Goal: Task Accomplishment & Management: Use online tool/utility

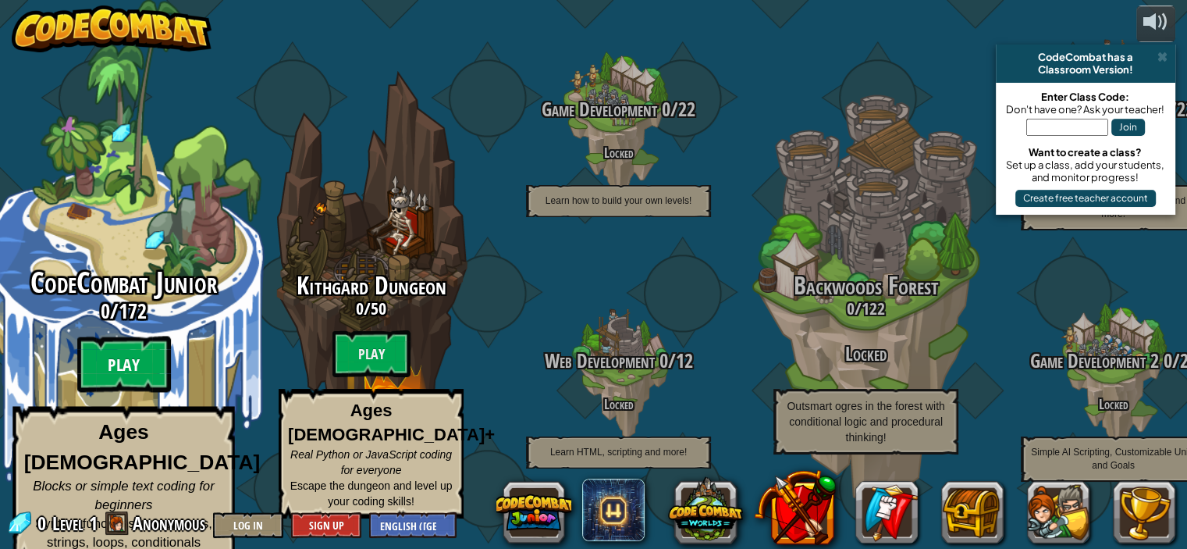
click at [126, 366] on btn "Play" at bounding box center [124, 364] width 94 height 56
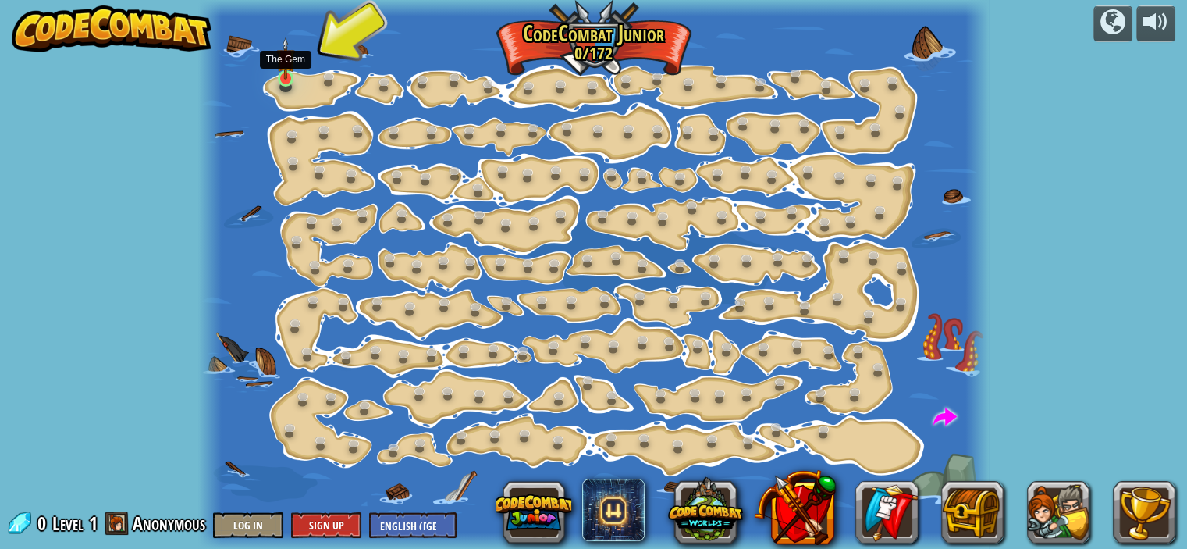
click at [283, 75] on img at bounding box center [285, 59] width 19 height 44
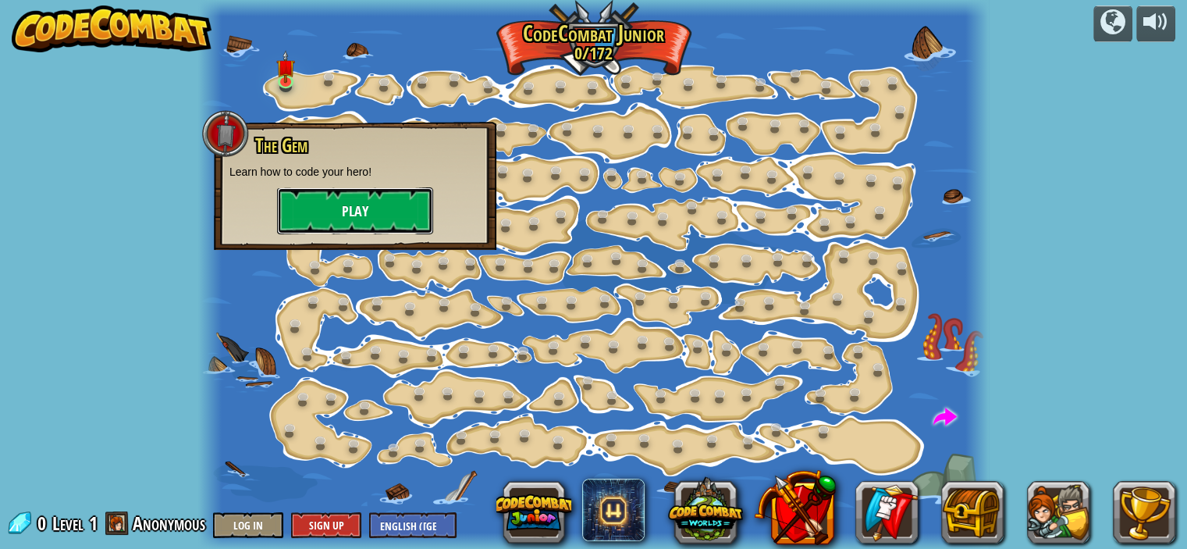
click at [360, 219] on button "Play" at bounding box center [355, 210] width 156 height 47
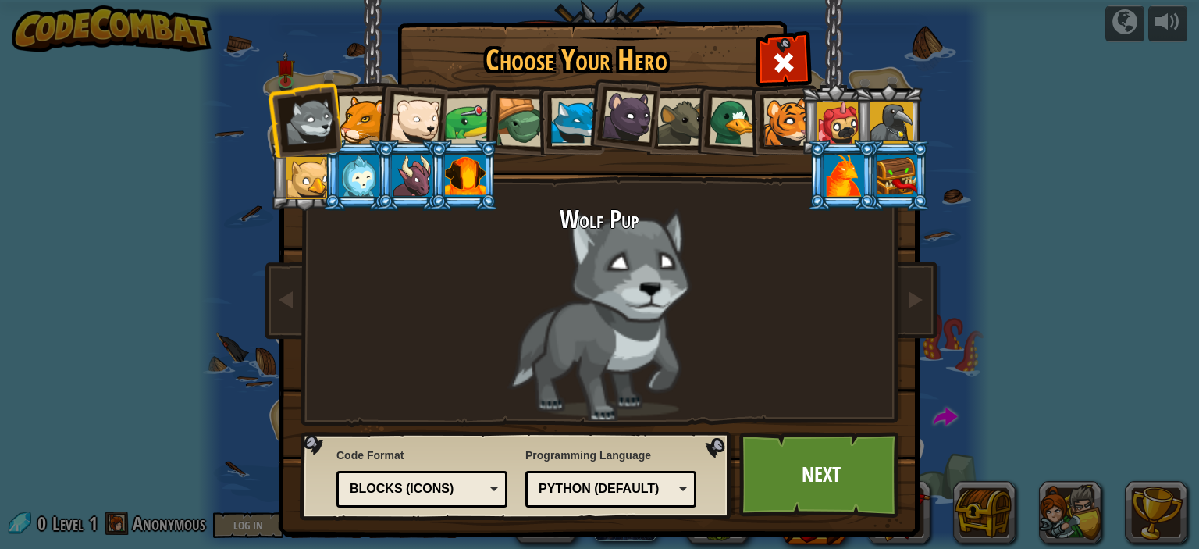
click at [350, 119] on div at bounding box center [363, 120] width 48 height 48
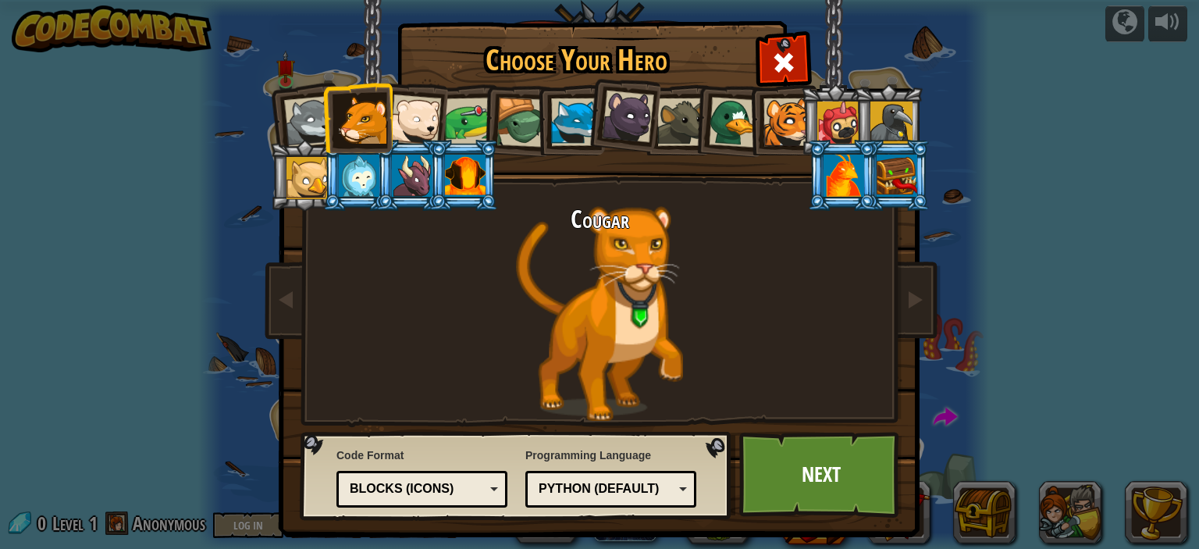
click at [391, 123] on div at bounding box center [416, 120] width 52 height 52
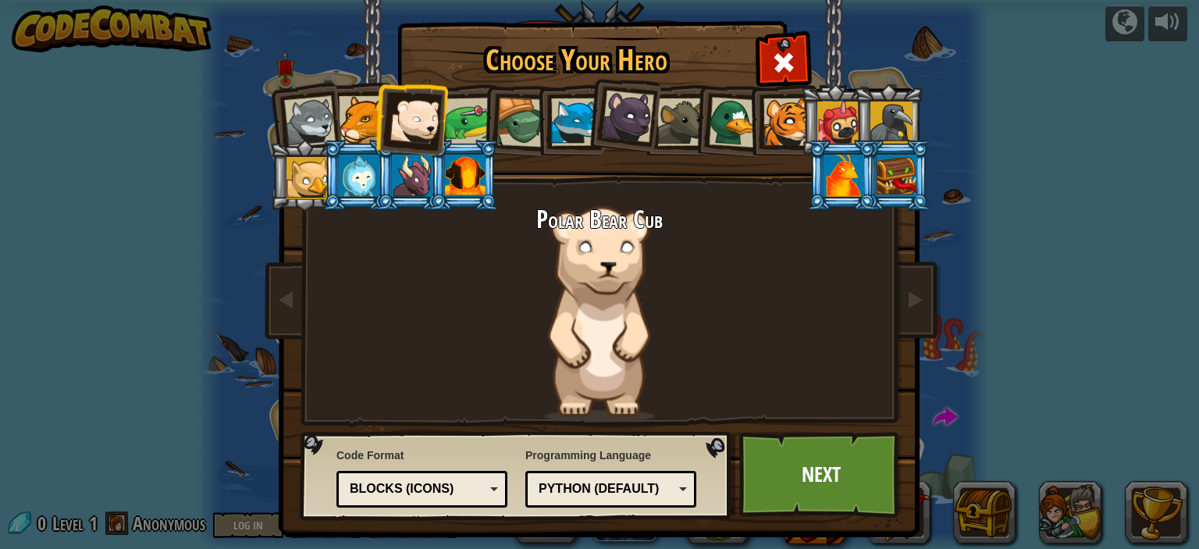
click at [420, 123] on div at bounding box center [416, 120] width 52 height 52
click at [461, 123] on div at bounding box center [469, 122] width 48 height 48
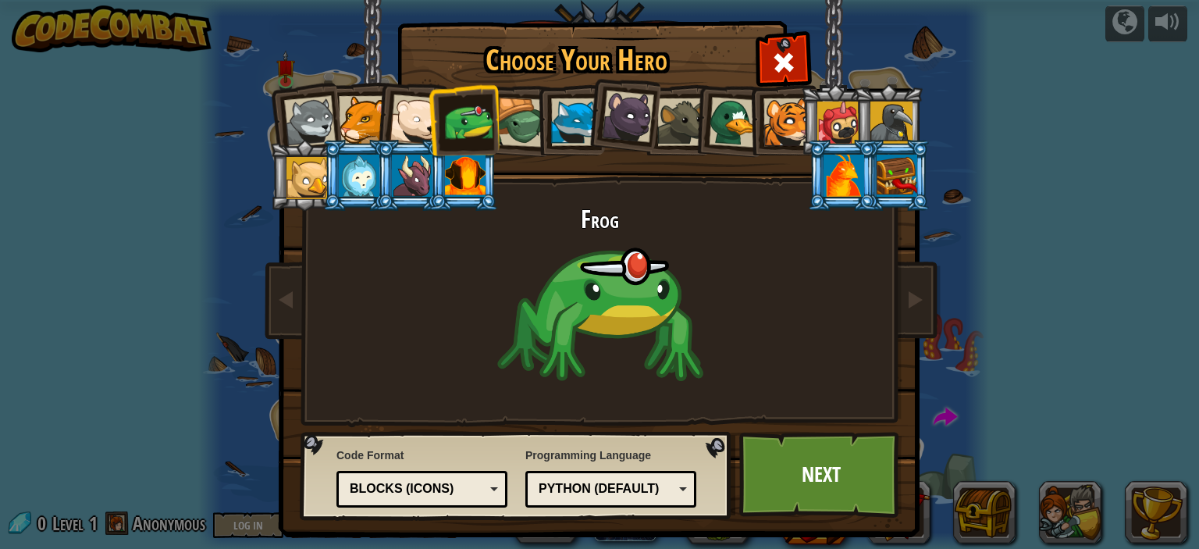
click at [508, 123] on div at bounding box center [521, 123] width 50 height 50
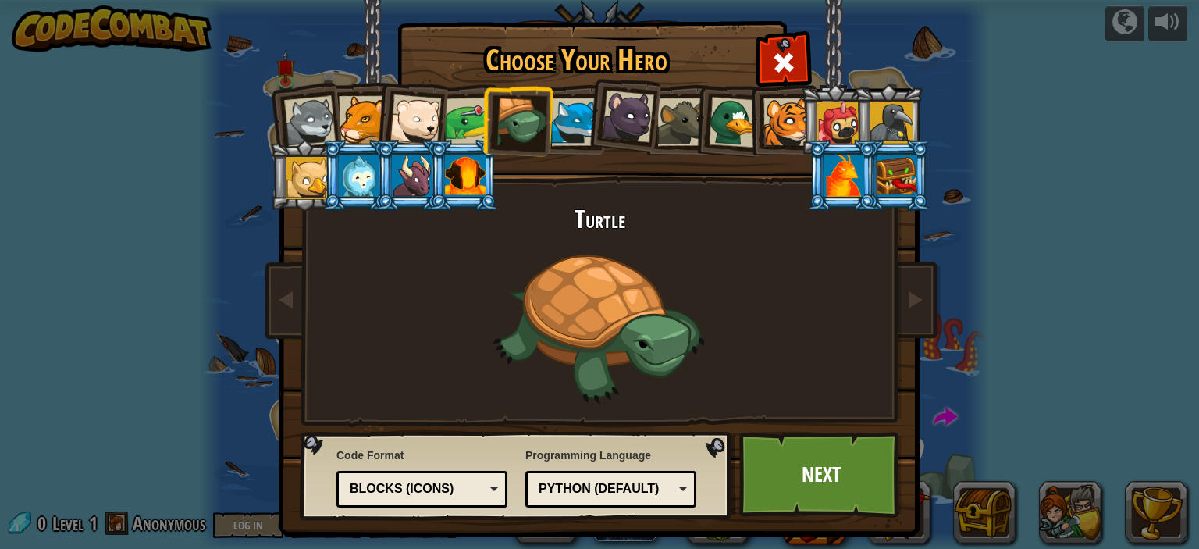
click at [458, 121] on div at bounding box center [469, 122] width 48 height 48
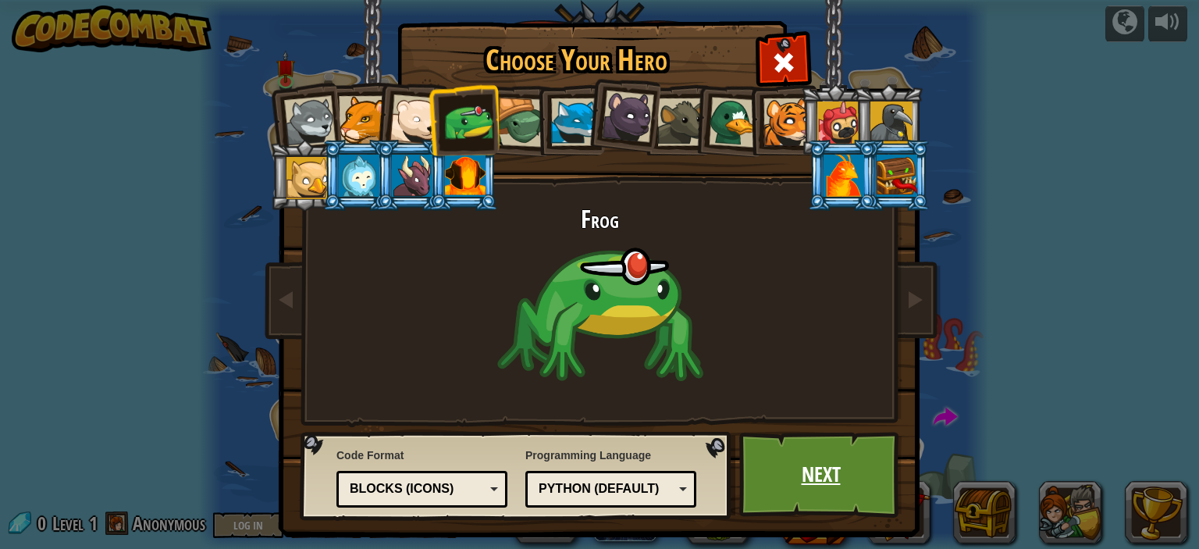
click at [818, 461] on link "Next" at bounding box center [820, 475] width 163 height 86
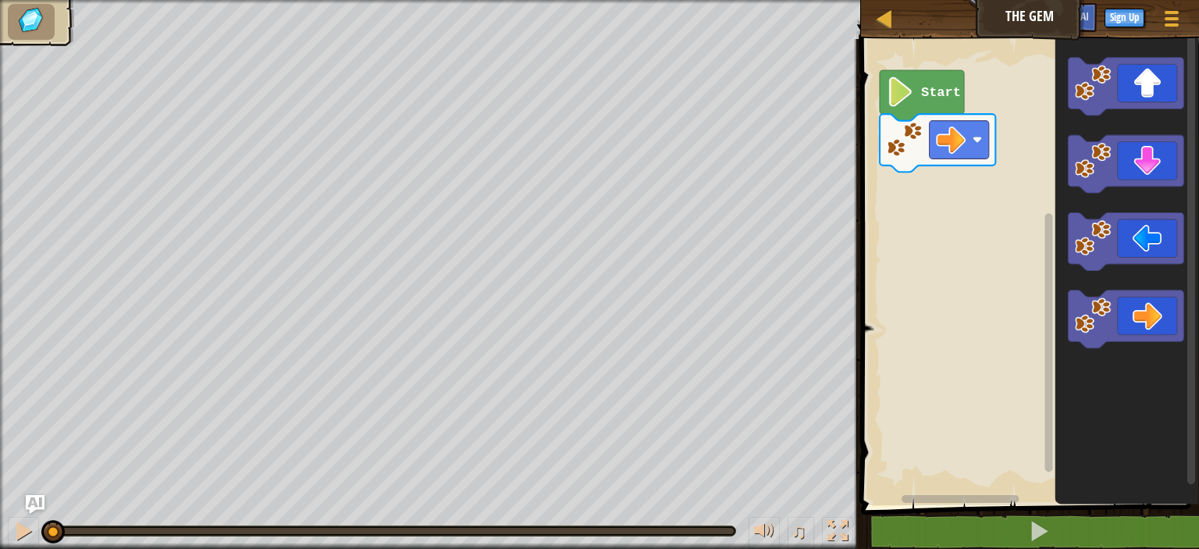
click at [860, 433] on rect "Blockly Workspace" at bounding box center [1027, 268] width 343 height 474
click at [54, 21] on ul at bounding box center [37, 22] width 59 height 36
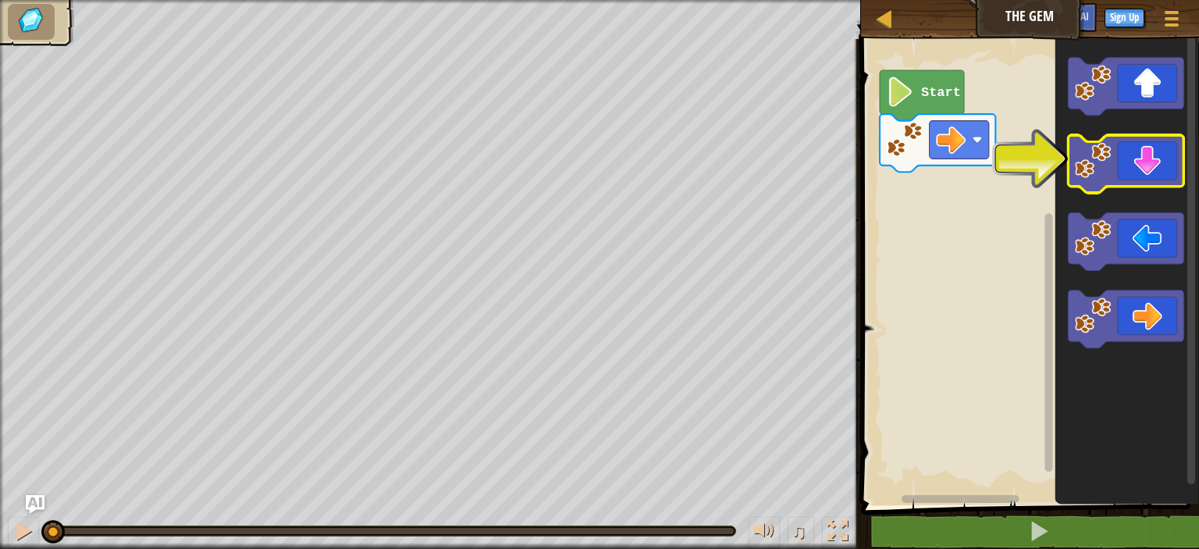
click at [1137, 158] on icon "Blockly Workspace" at bounding box center [1126, 164] width 116 height 58
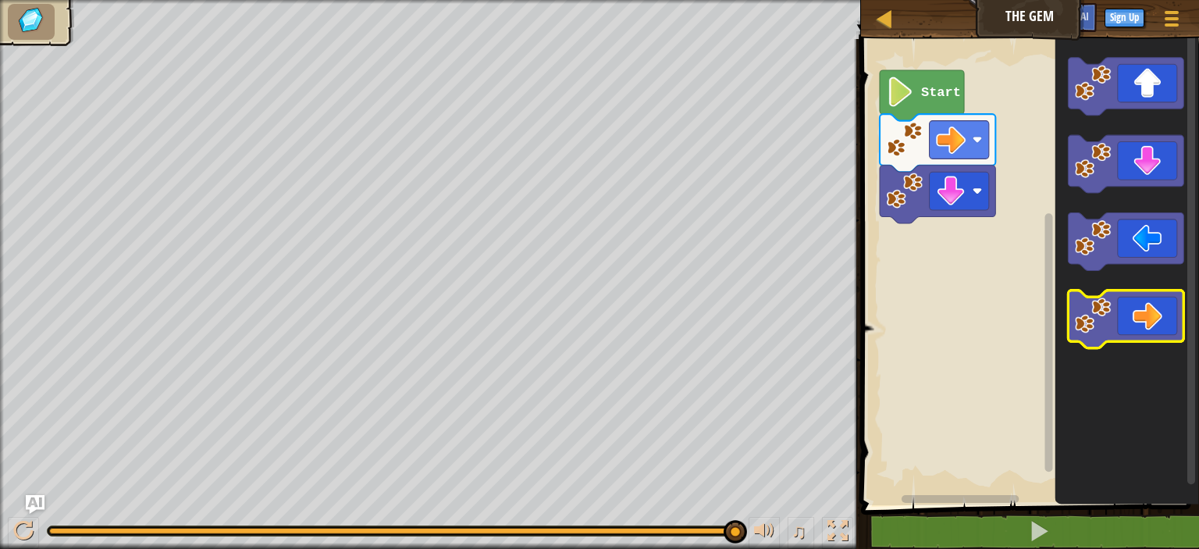
click at [1127, 334] on icon "Blockly Workspace" at bounding box center [1126, 320] width 116 height 58
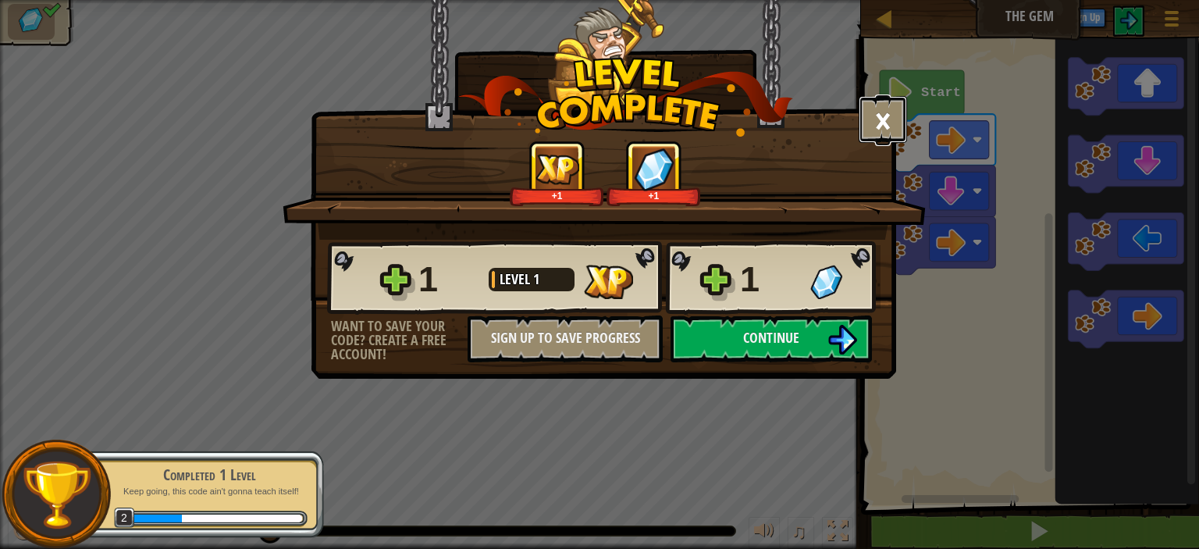
click at [888, 113] on button "×" at bounding box center [883, 119] width 48 height 47
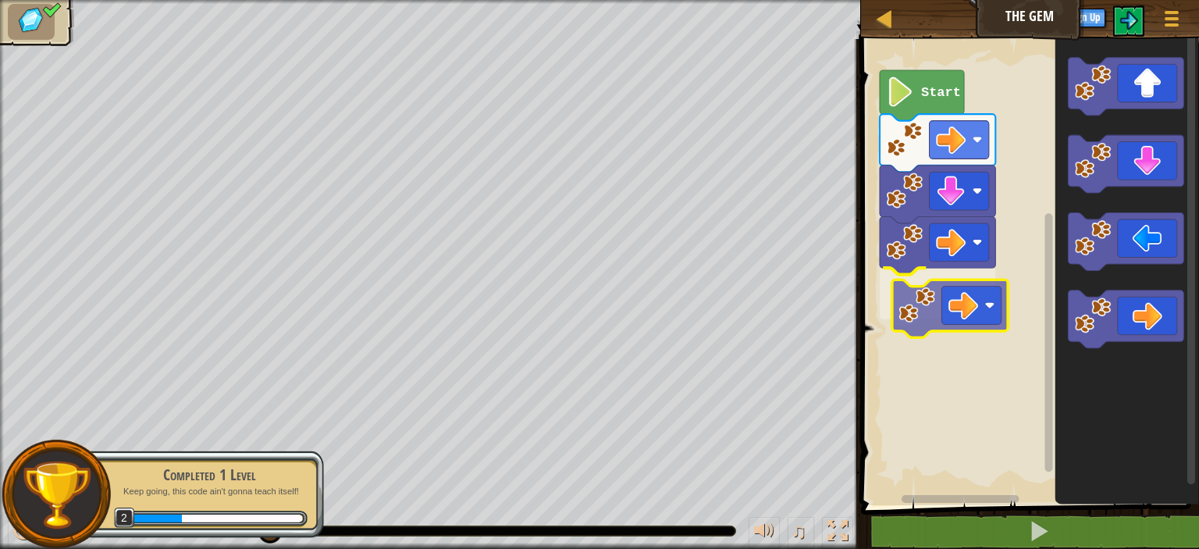
click at [904, 305] on div "Start" at bounding box center [1027, 268] width 343 height 474
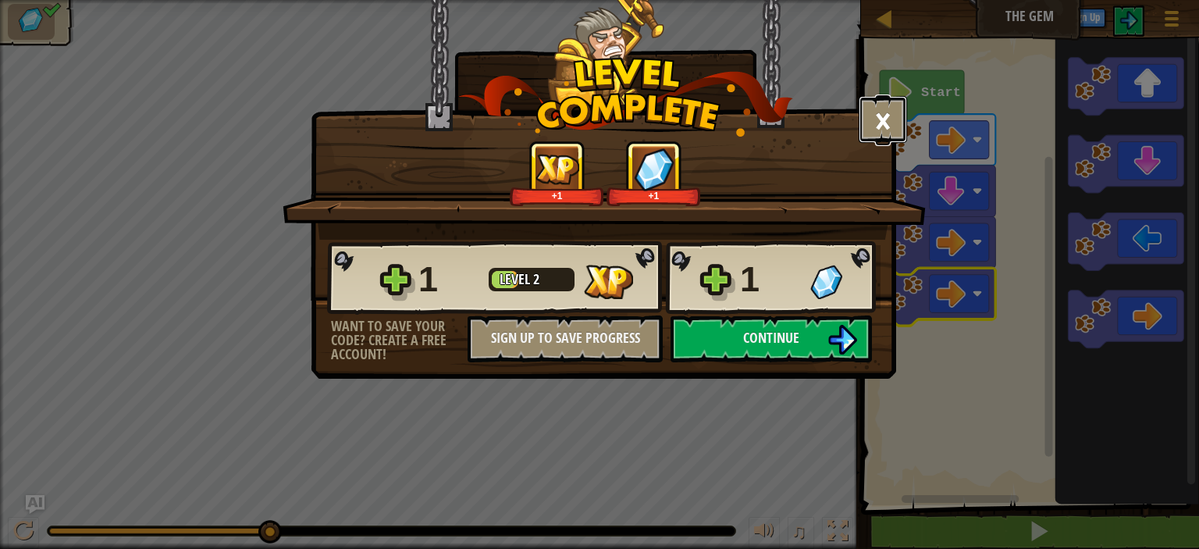
click at [896, 108] on button "×" at bounding box center [883, 119] width 48 height 47
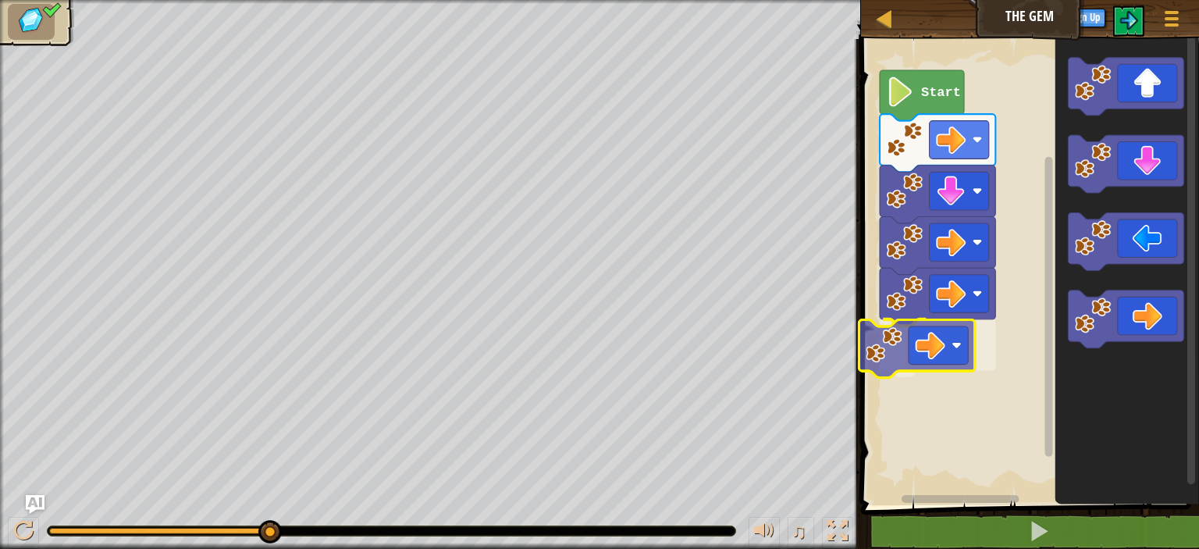
click at [938, 345] on div "Start" at bounding box center [1027, 268] width 343 height 474
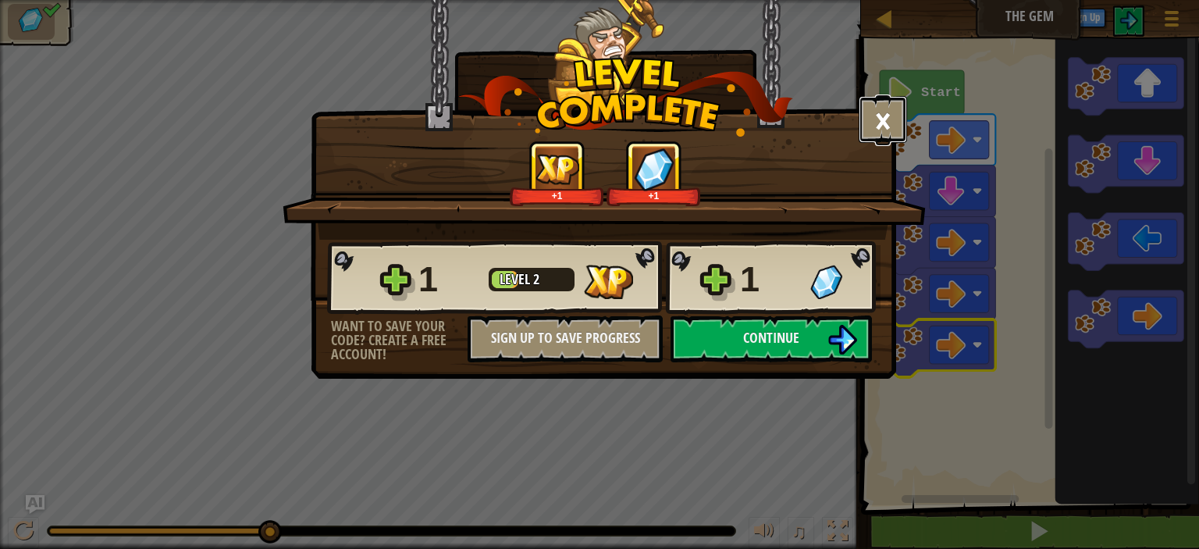
click at [898, 117] on button "×" at bounding box center [883, 119] width 48 height 47
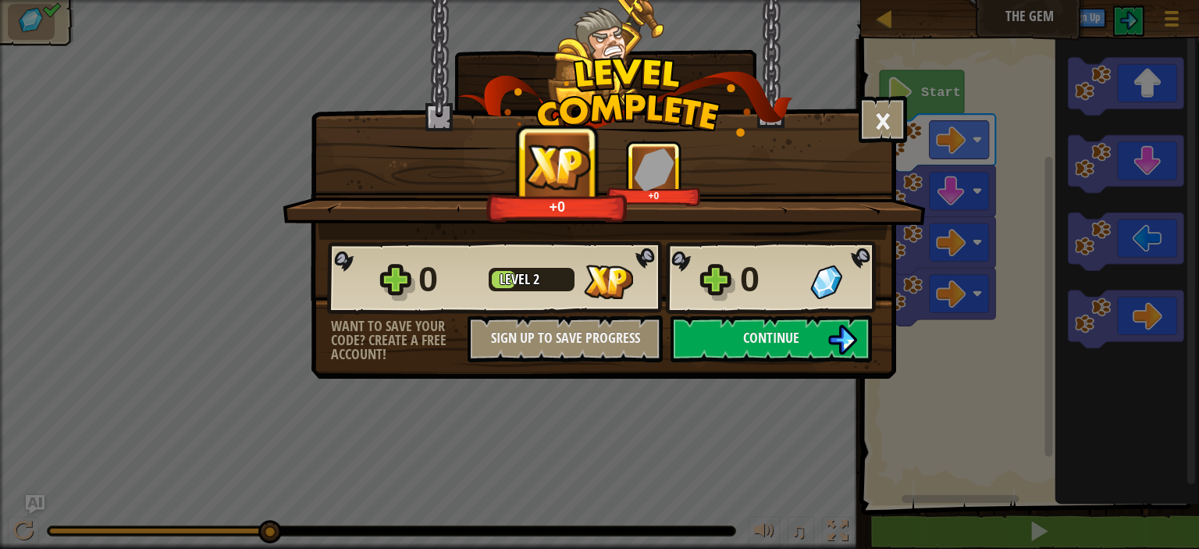
click at [934, 278] on div "× How fun was this level? +0 +0 Reticulating Splines... 0 Level 2 0 Want to sav…" at bounding box center [599, 274] width 1199 height 549
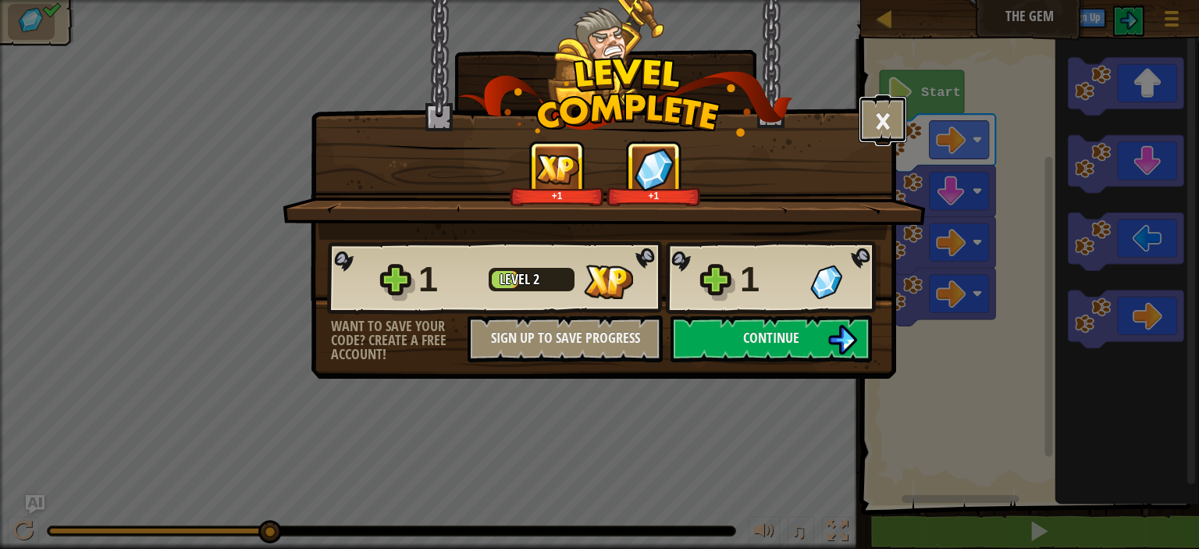
drag, startPoint x: 898, startPoint y: 124, endPoint x: 882, endPoint y: 192, distance: 69.7
click at [896, 125] on button "×" at bounding box center [883, 119] width 48 height 47
click at [894, 123] on button "×" at bounding box center [883, 119] width 48 height 47
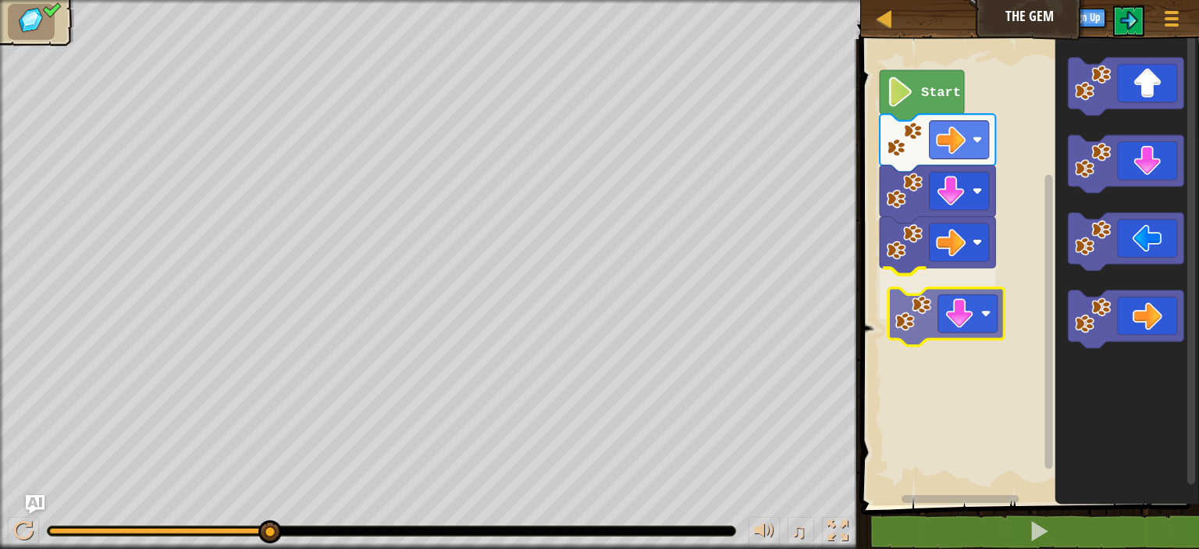
click at [904, 302] on div "Start" at bounding box center [1027, 268] width 343 height 474
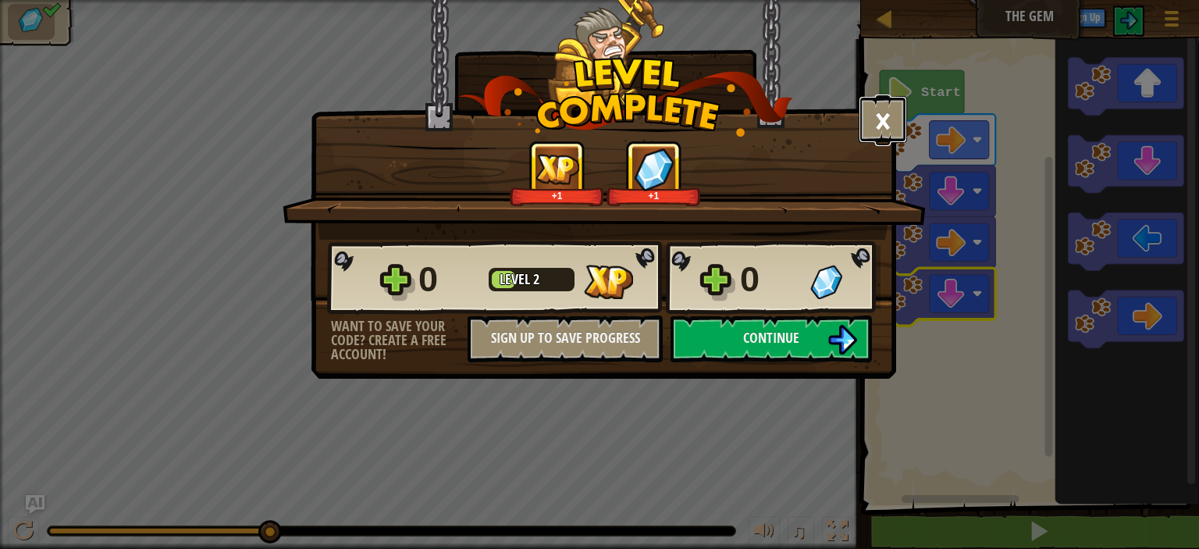
click at [890, 124] on button "×" at bounding box center [883, 119] width 48 height 47
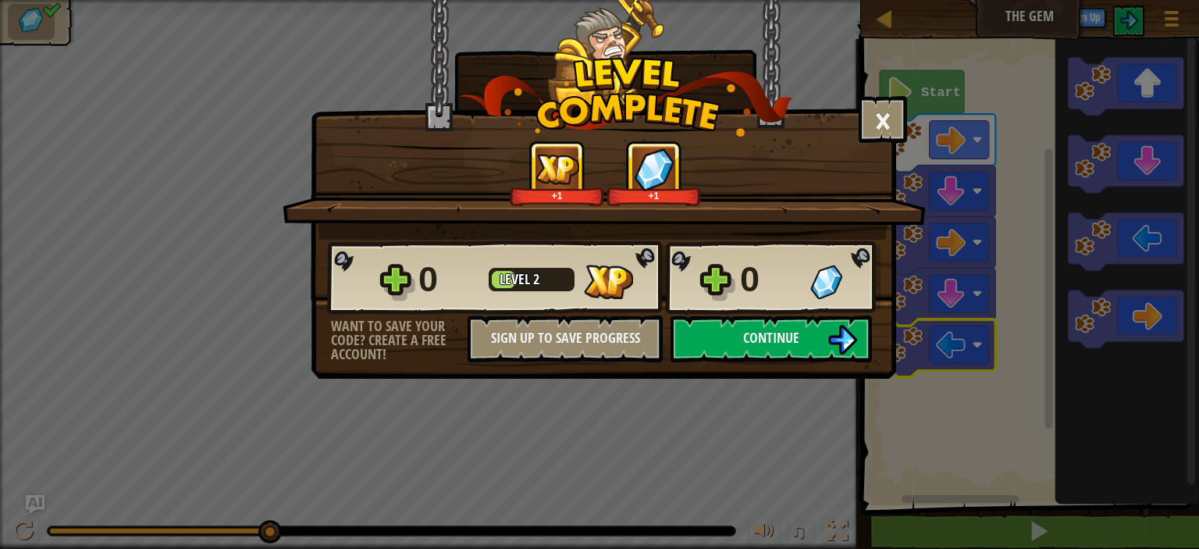
click at [894, 84] on div "× How fun was this level? +1 +1 Reticulating Splines... 0 Level 2 0 Want to sav…" at bounding box center [603, 149] width 585 height 301
drag, startPoint x: 895, startPoint y: 107, endPoint x: 857, endPoint y: 173, distance: 75.9
click at [895, 108] on button "×" at bounding box center [883, 119] width 48 height 47
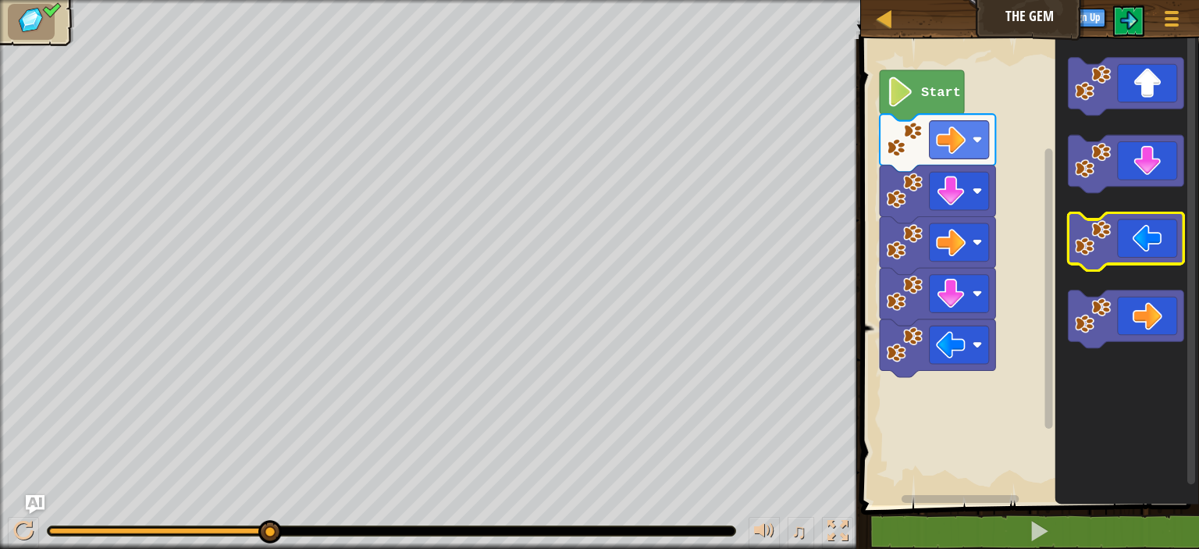
click at [1086, 215] on g "Blockly Workspace" at bounding box center [1126, 203] width 116 height 291
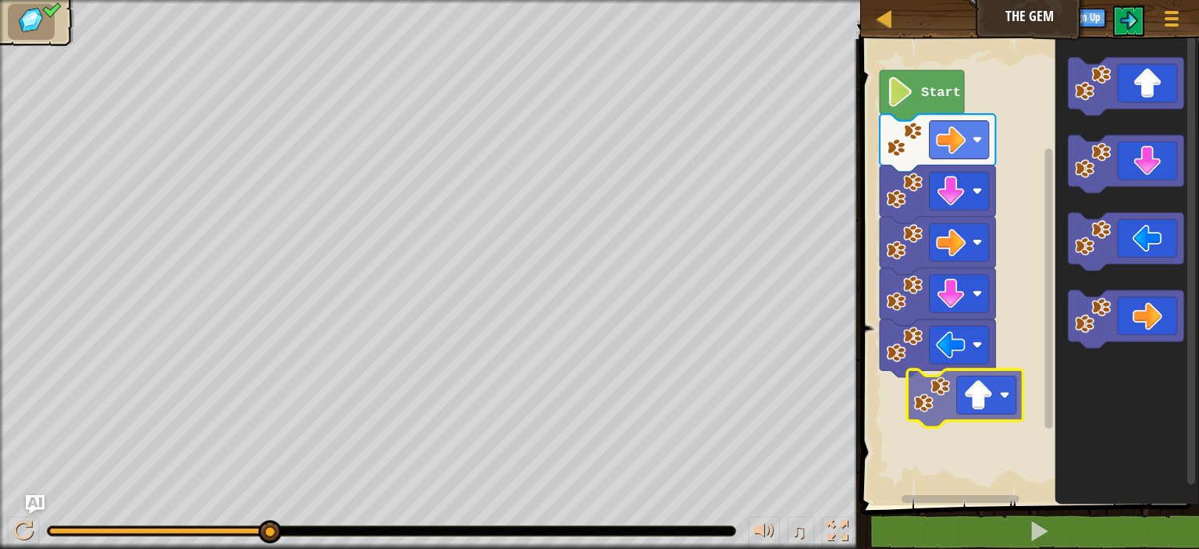
click at [936, 377] on div "Start" at bounding box center [1027, 268] width 343 height 474
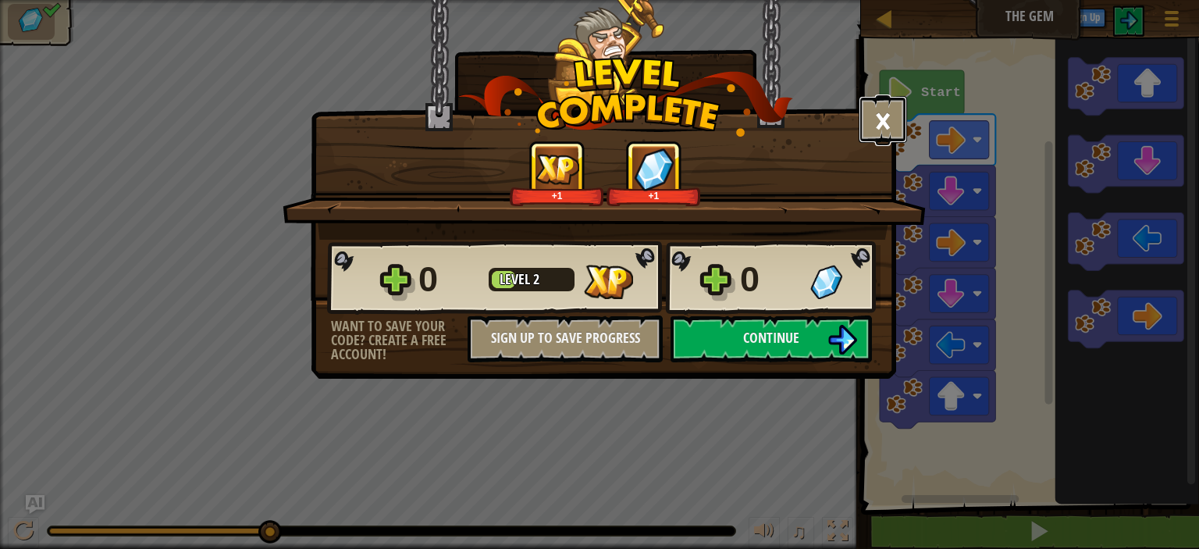
click at [899, 133] on button "×" at bounding box center [883, 119] width 48 height 47
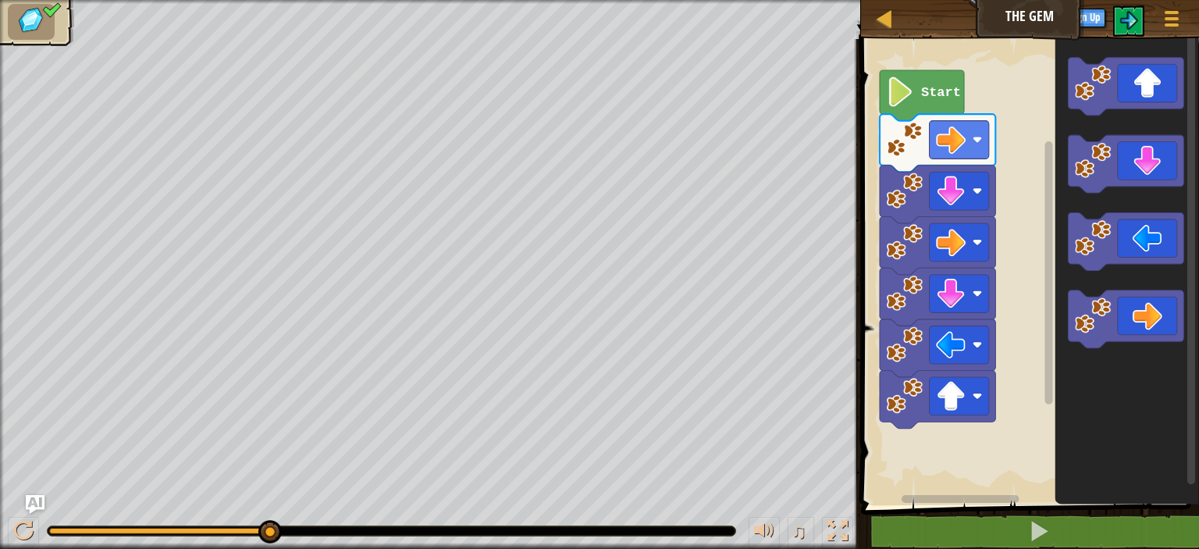
click at [31, 15] on img at bounding box center [31, 20] width 33 height 28
click at [278, 507] on div "♫ Frog" at bounding box center [599, 274] width 1199 height 549
drag, startPoint x: 268, startPoint y: 517, endPoint x: 354, endPoint y: 545, distance: 90.3
click at [354, 545] on div "♫" at bounding box center [430, 526] width 861 height 47
click at [344, 526] on div at bounding box center [392, 530] width 688 height 9
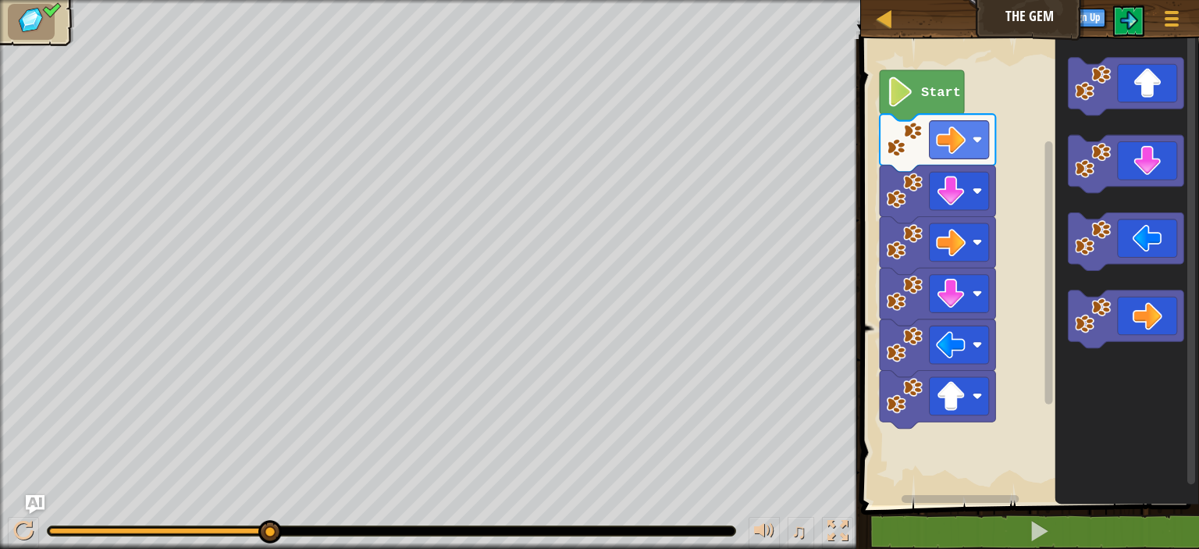
click at [344, 526] on div at bounding box center [392, 530] width 688 height 9
drag, startPoint x: 260, startPoint y: 518, endPoint x: 335, endPoint y: 540, distance: 78.1
click at [315, 538] on div "♫" at bounding box center [430, 526] width 861 height 47
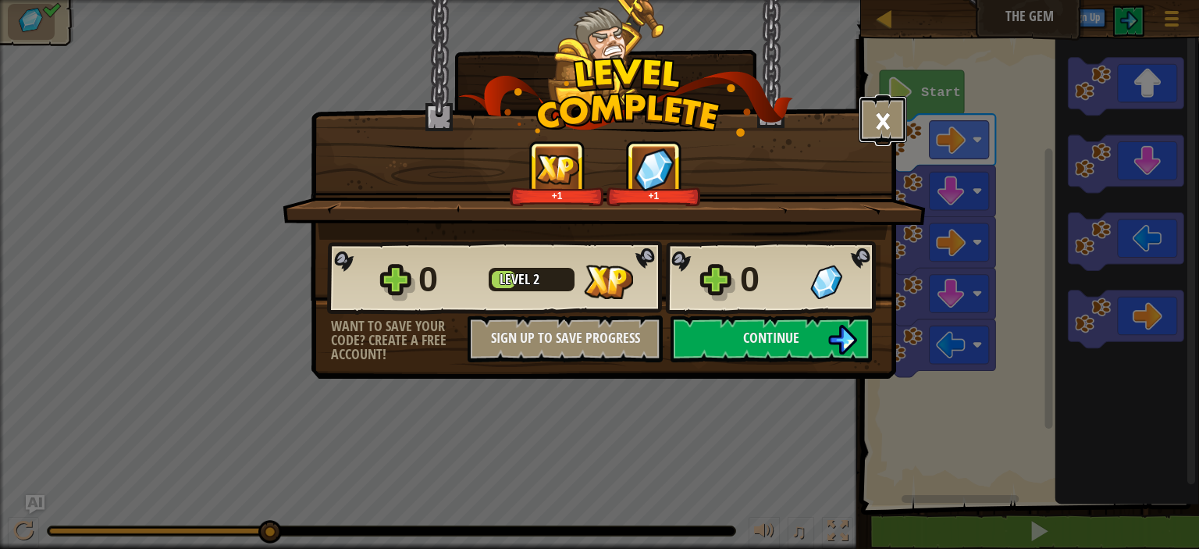
click at [878, 118] on button "×" at bounding box center [883, 119] width 48 height 47
drag, startPoint x: 840, startPoint y: 94, endPoint x: 839, endPoint y: 105, distance: 11.0
click at [838, 103] on div "× How fun was this level? +1 +1 Reticulating Splines... 0 Level 2 0 Want to sav…" at bounding box center [603, 149] width 585 height 301
click at [868, 100] on button "×" at bounding box center [883, 119] width 48 height 47
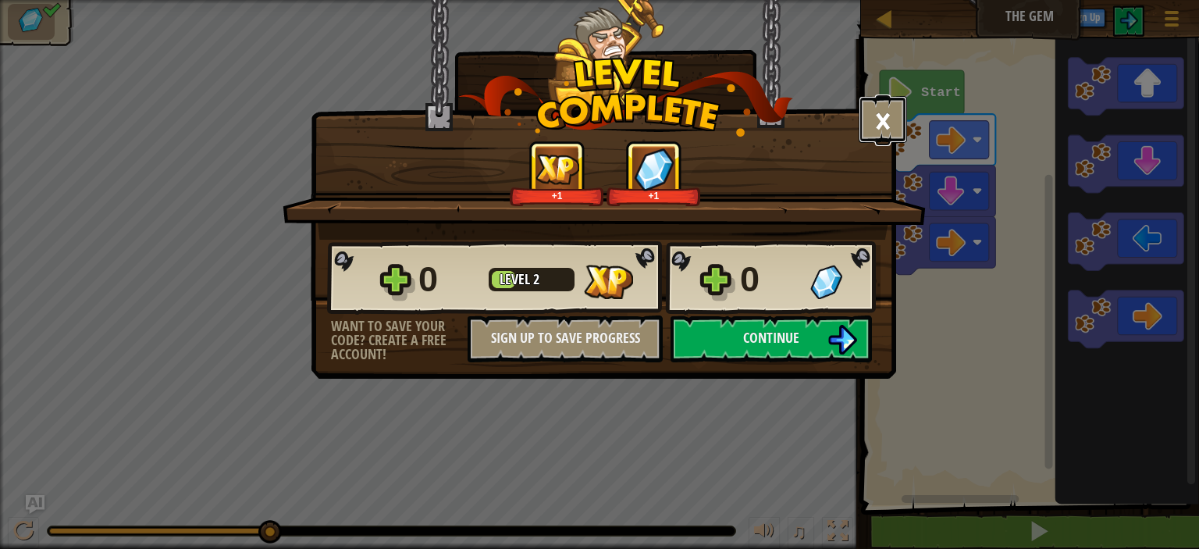
click at [877, 123] on button "×" at bounding box center [883, 119] width 48 height 47
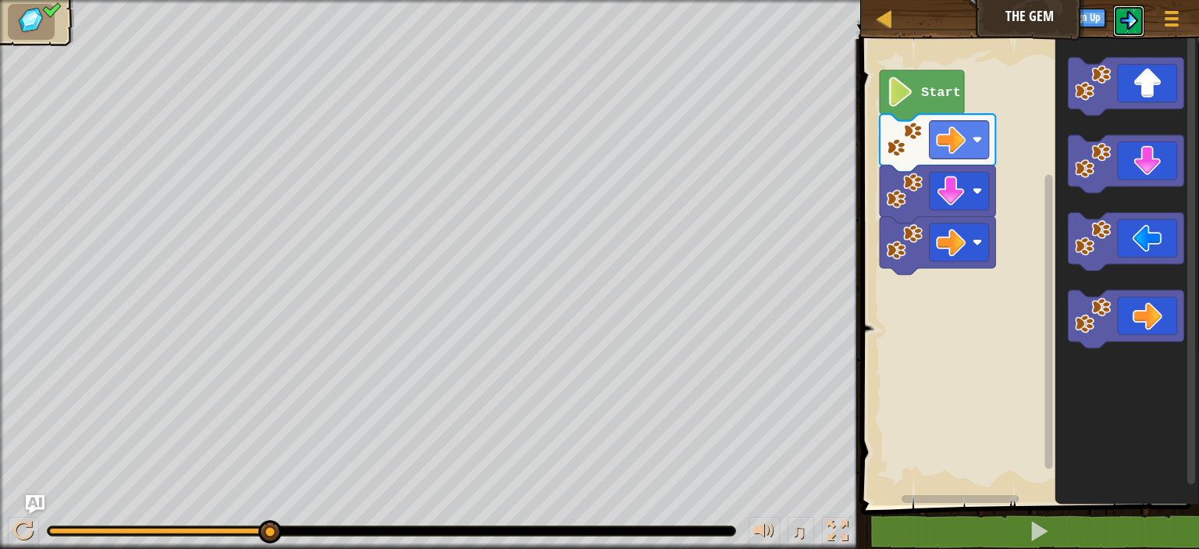
click at [1128, 20] on img at bounding box center [1128, 20] width 19 height 19
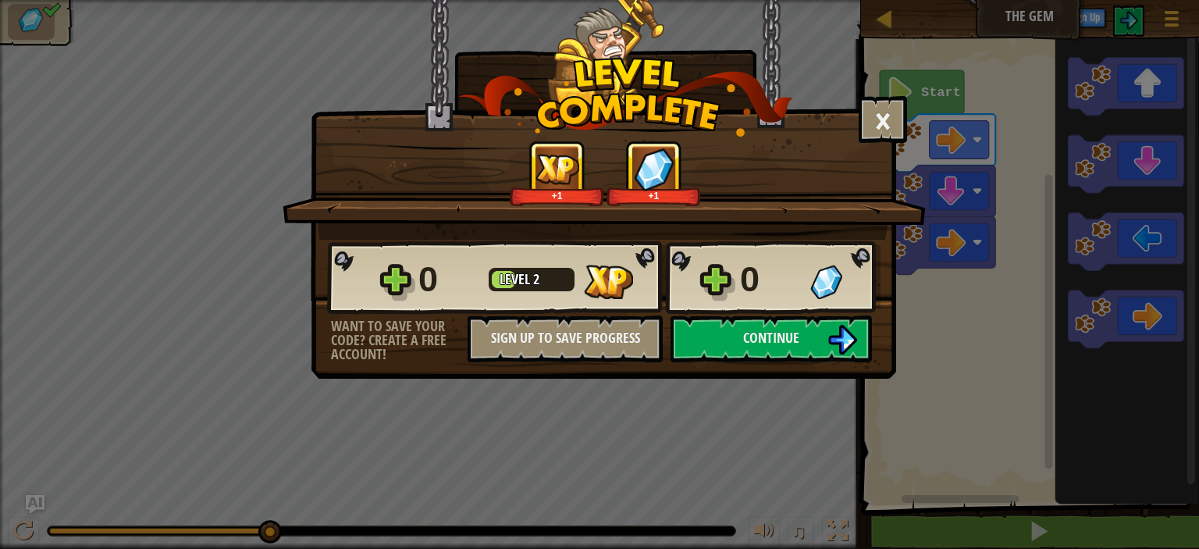
click at [512, 277] on span "Level" at bounding box center [517, 279] width 34 height 20
click at [795, 336] on span "Continue" at bounding box center [771, 338] width 56 height 20
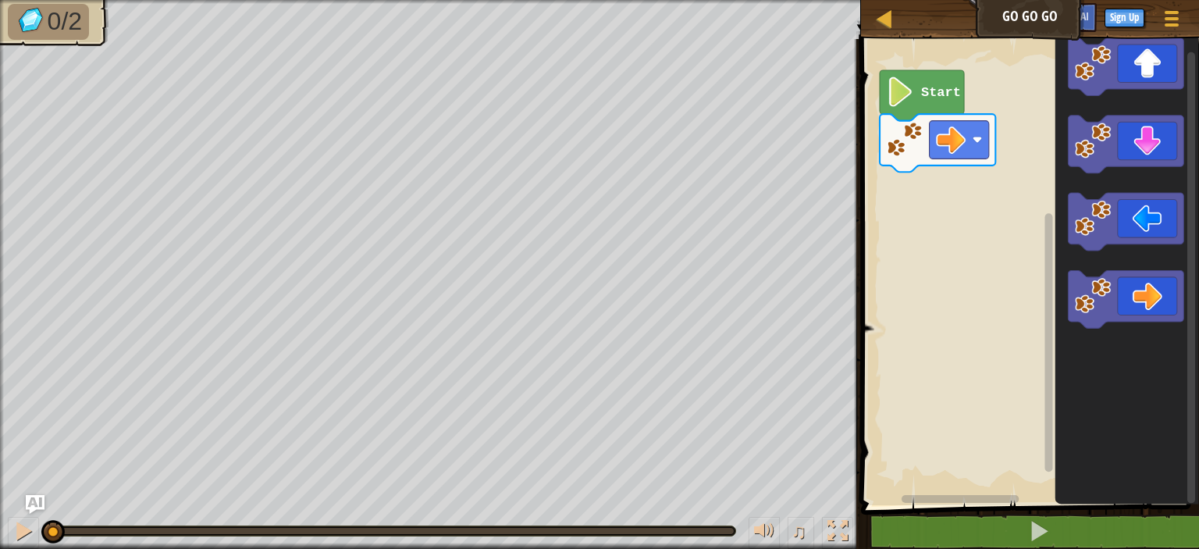
click at [928, 216] on div "Start" at bounding box center [1027, 268] width 343 height 474
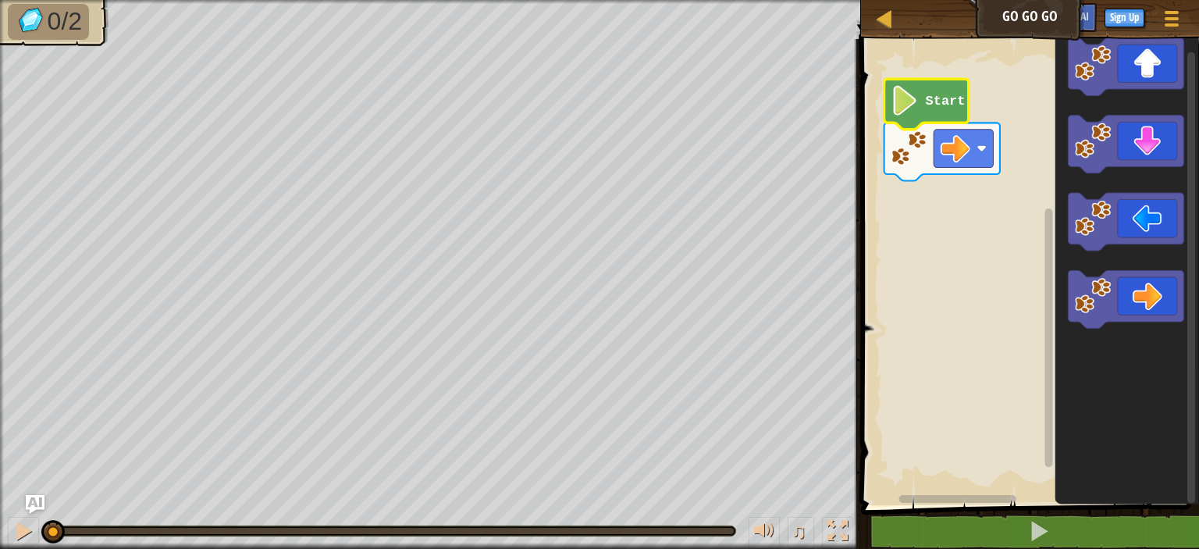
click at [923, 117] on icon "Blockly Workspace" at bounding box center [926, 104] width 84 height 51
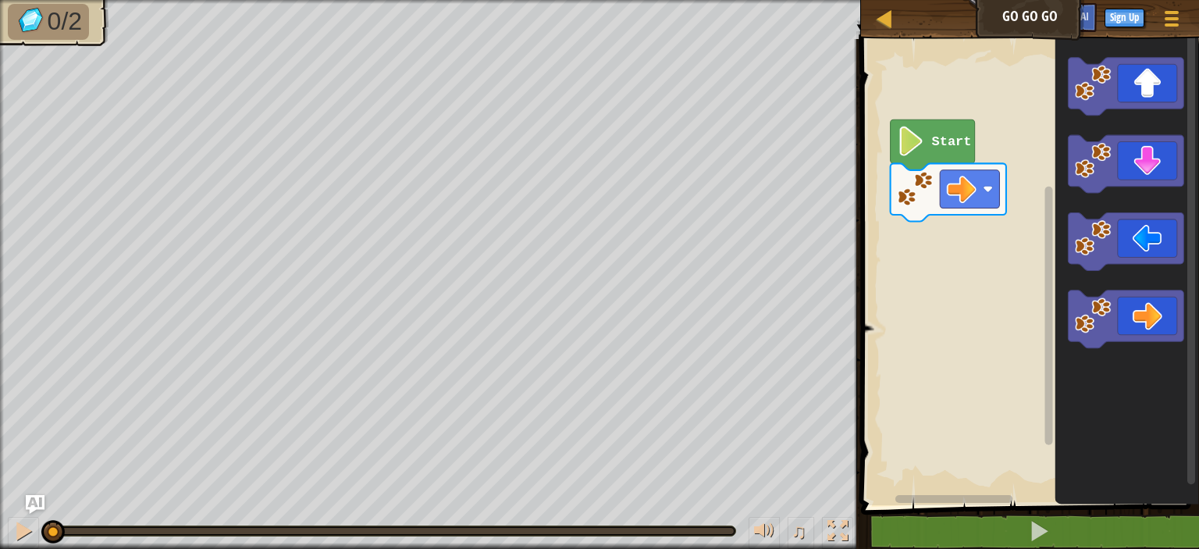
click at [1099, 365] on icon "Blockly Workspace" at bounding box center [1127, 268] width 144 height 474
click at [918, 276] on div "Start" at bounding box center [1027, 268] width 343 height 474
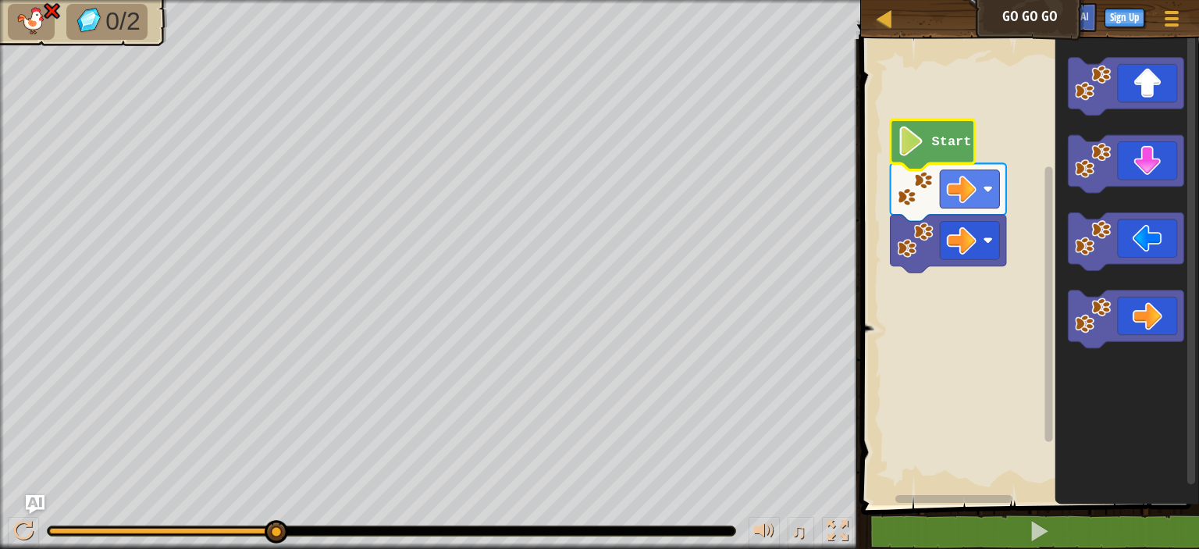
click at [920, 128] on image "Blockly Workspace" at bounding box center [911, 141] width 28 height 30
drag, startPoint x: 1058, startPoint y: 23, endPoint x: 997, endPoint y: 36, distance: 62.2
click at [1017, 34] on div "Map Go Go Go Game Menu Sign Up Ask AI" at bounding box center [1030, 19] width 338 height 39
click at [887, 23] on div at bounding box center [884, 19] width 20 height 20
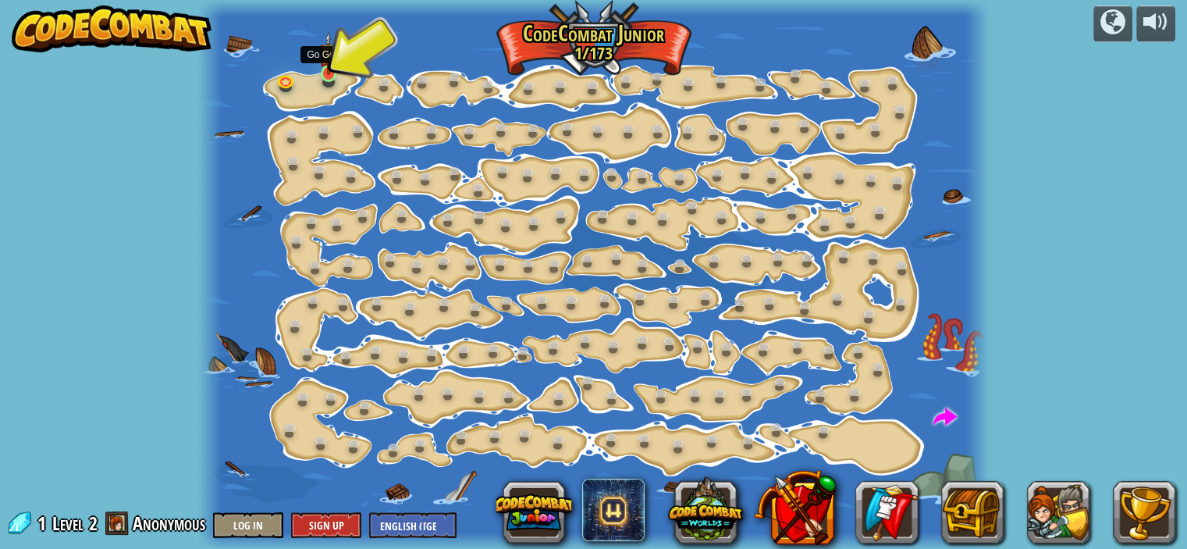
click at [328, 62] on img at bounding box center [328, 53] width 19 height 44
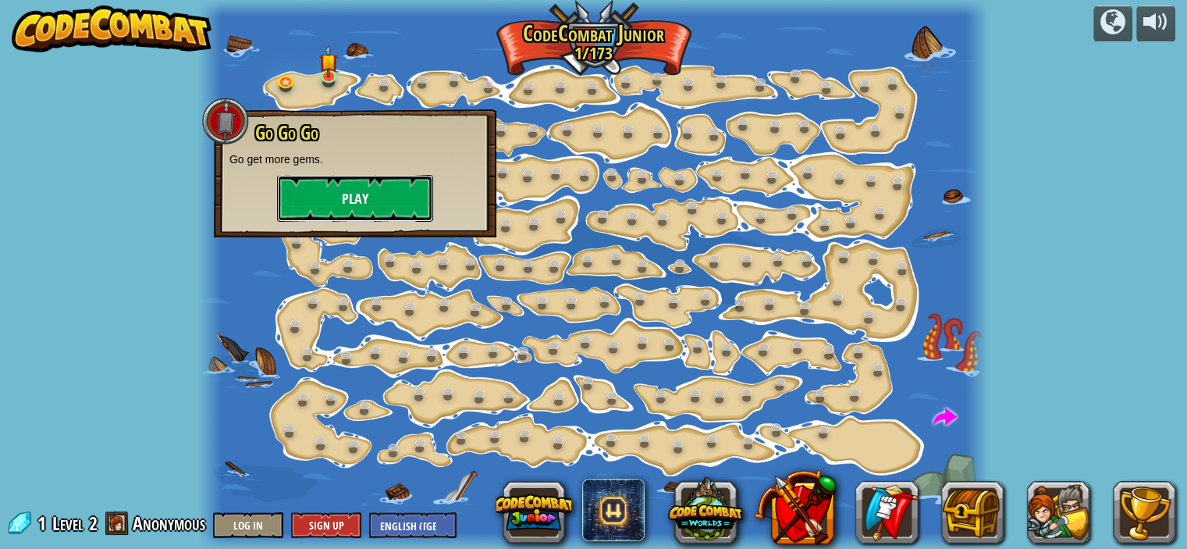
click at [311, 196] on button "Play" at bounding box center [355, 198] width 156 height 47
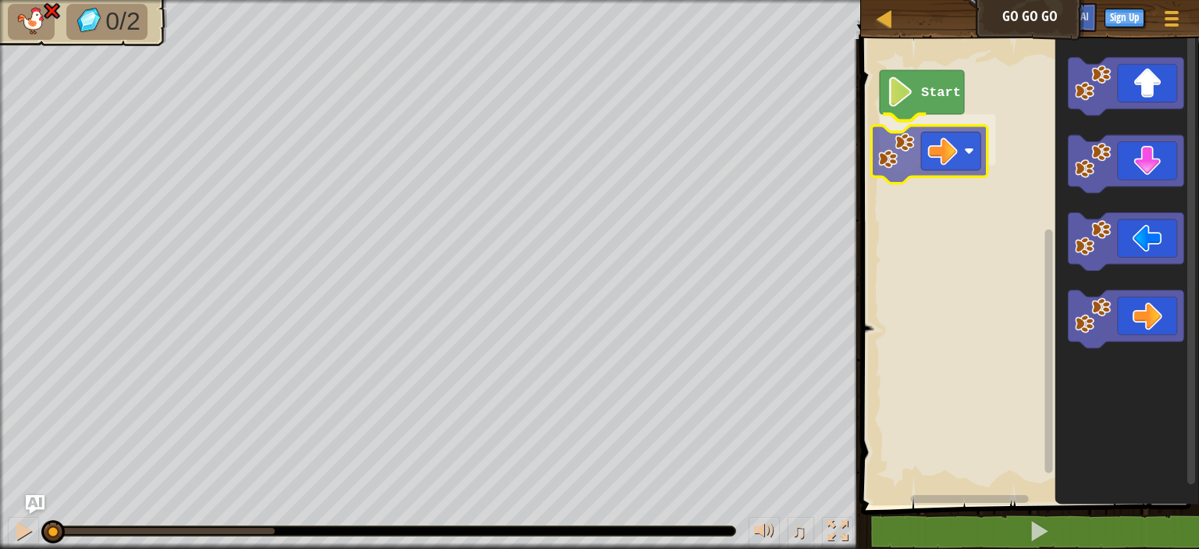
click at [926, 170] on div "Start" at bounding box center [1027, 268] width 343 height 474
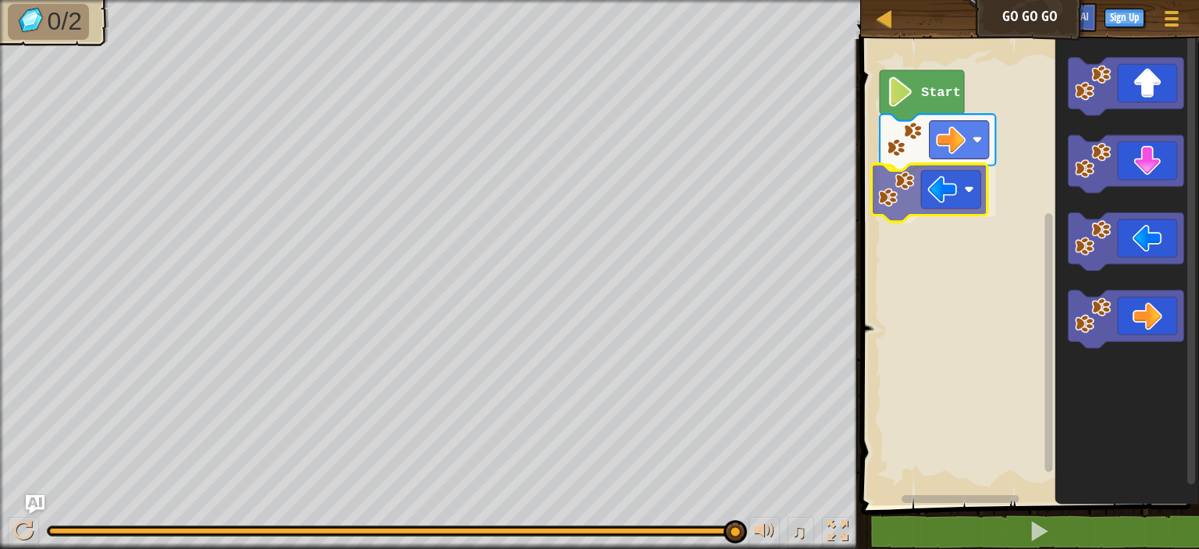
click at [875, 212] on div "Start" at bounding box center [1027, 268] width 343 height 474
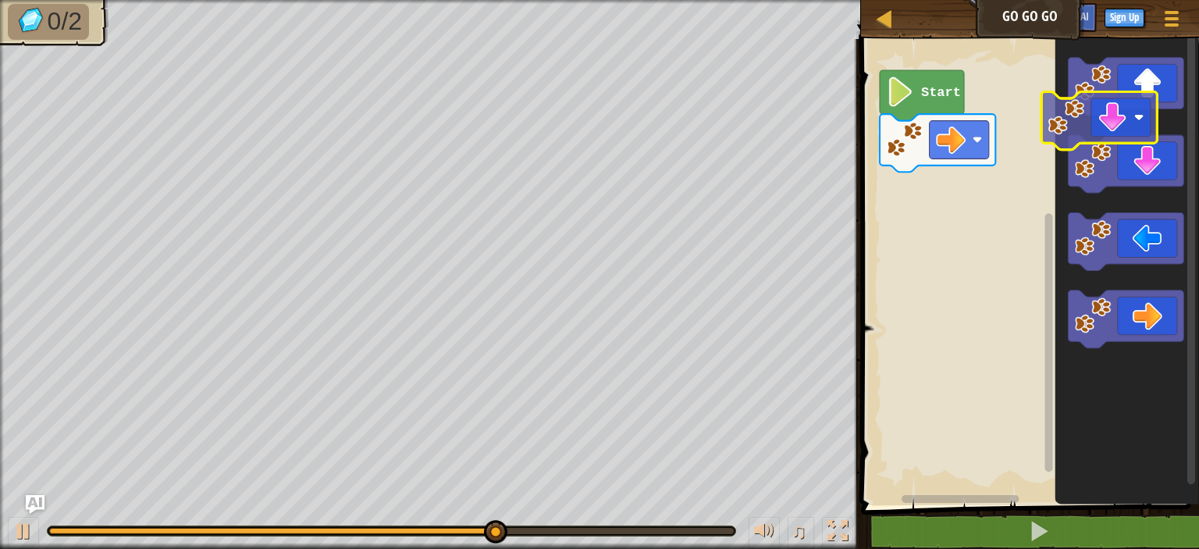
click at [1105, 114] on g "Blockly Workspace" at bounding box center [1126, 203] width 116 height 291
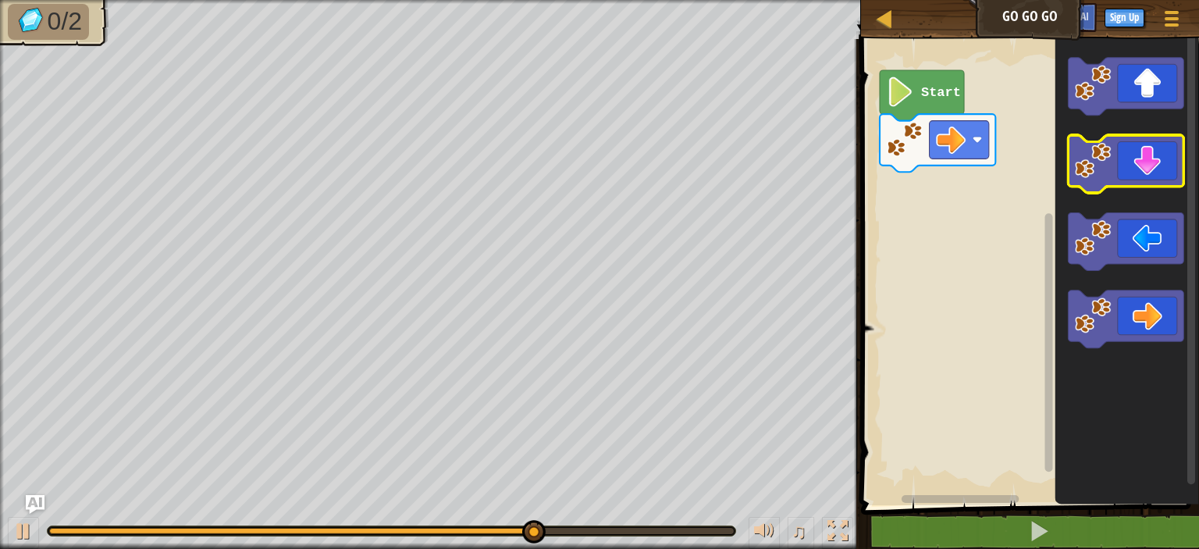
click at [1112, 146] on g "Blockly Workspace" at bounding box center [1126, 203] width 116 height 291
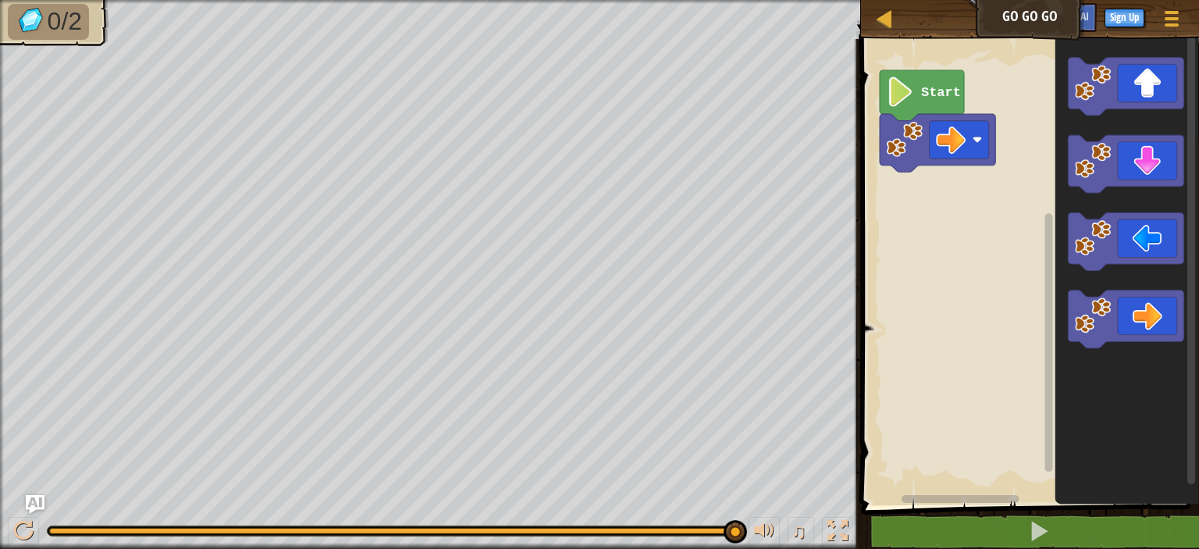
click at [543, 234] on div "Map Go Go Go Game Menu Sign Up Ask AI 1 ההההההההההההההההההההההההההההההההההההההה…" at bounding box center [599, 274] width 1199 height 549
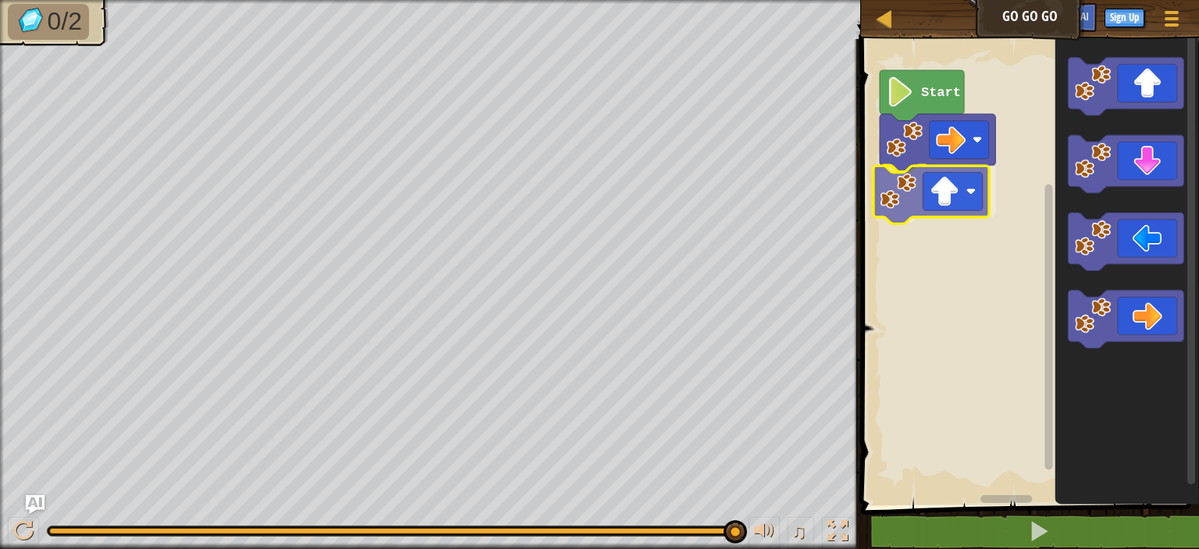
click at [916, 205] on div "Start" at bounding box center [1027, 268] width 343 height 474
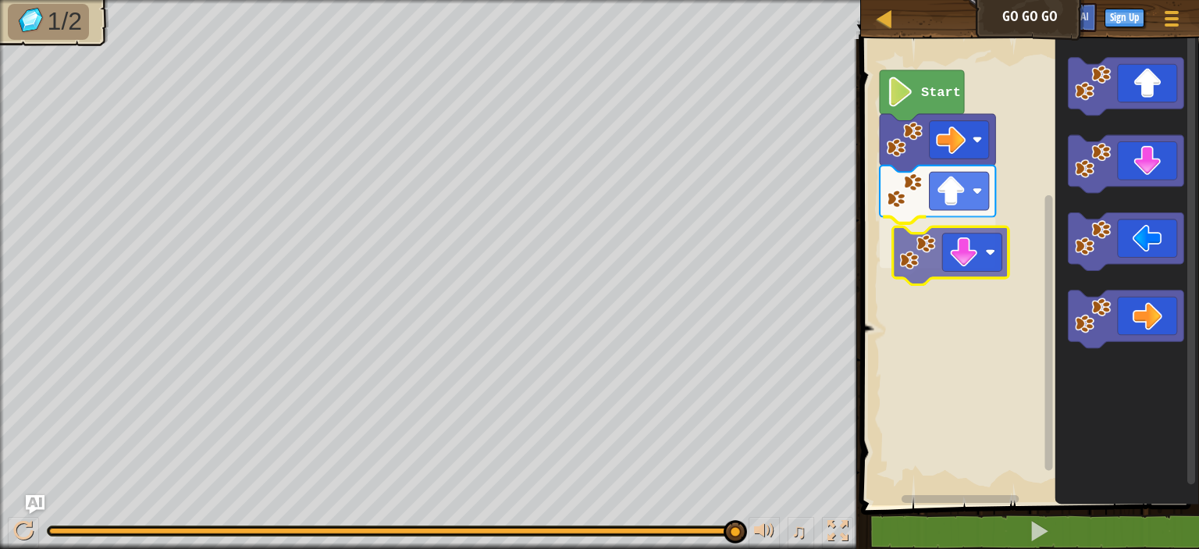
click at [937, 266] on div "Start" at bounding box center [1027, 268] width 343 height 474
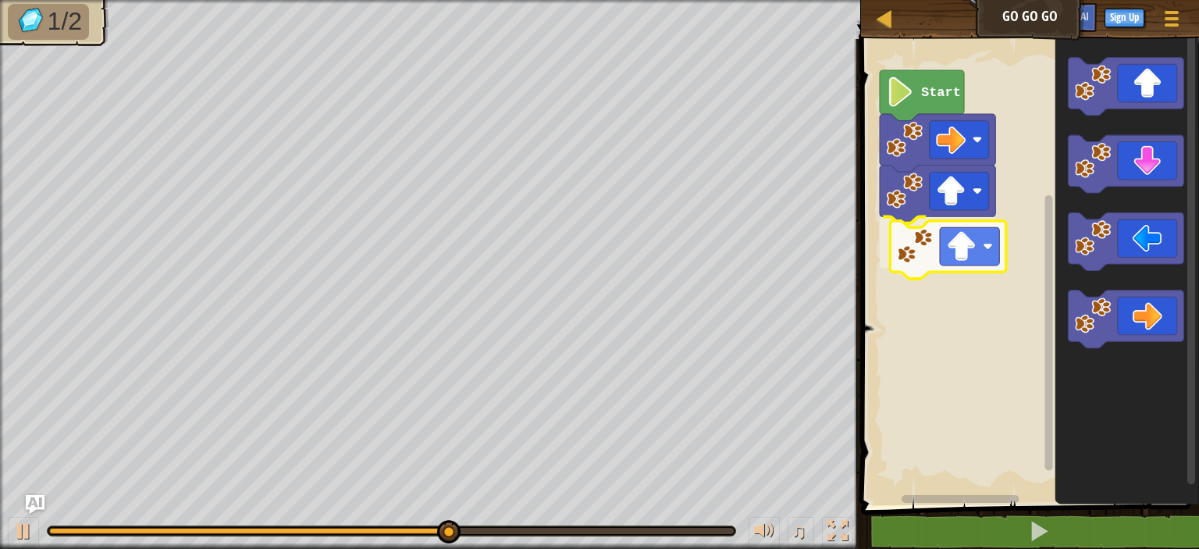
click at [983, 233] on div "Start" at bounding box center [1027, 268] width 343 height 474
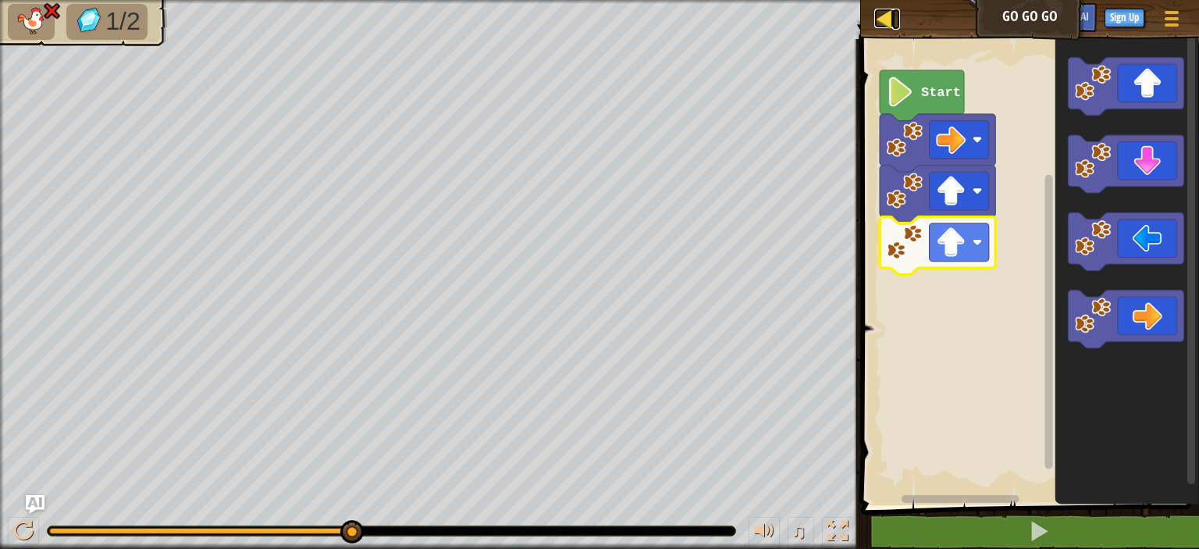
click at [882, 24] on div at bounding box center [884, 19] width 20 height 20
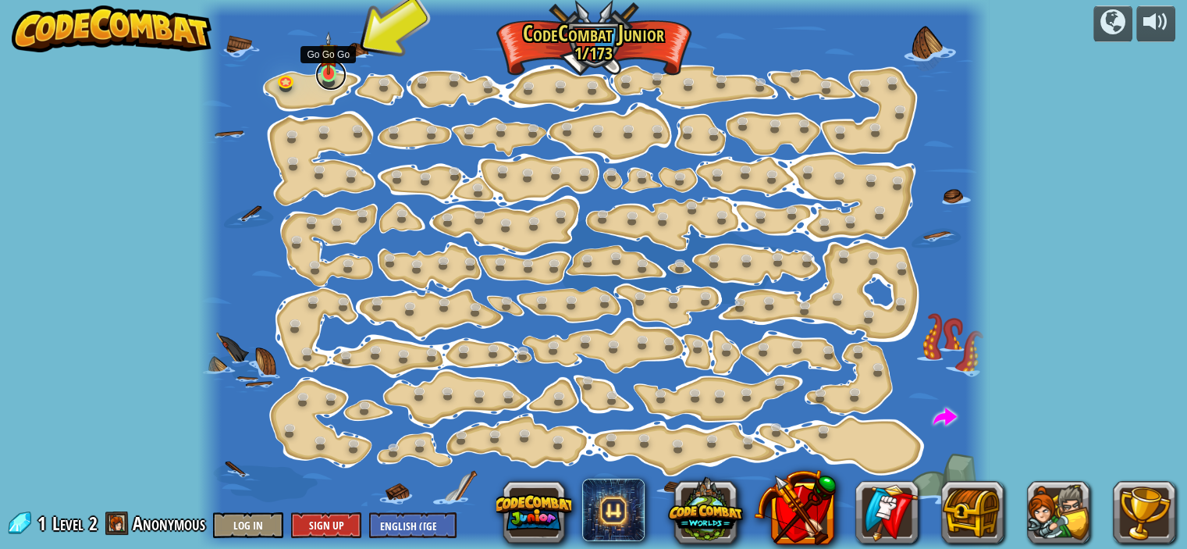
click at [323, 78] on link at bounding box center [330, 74] width 31 height 31
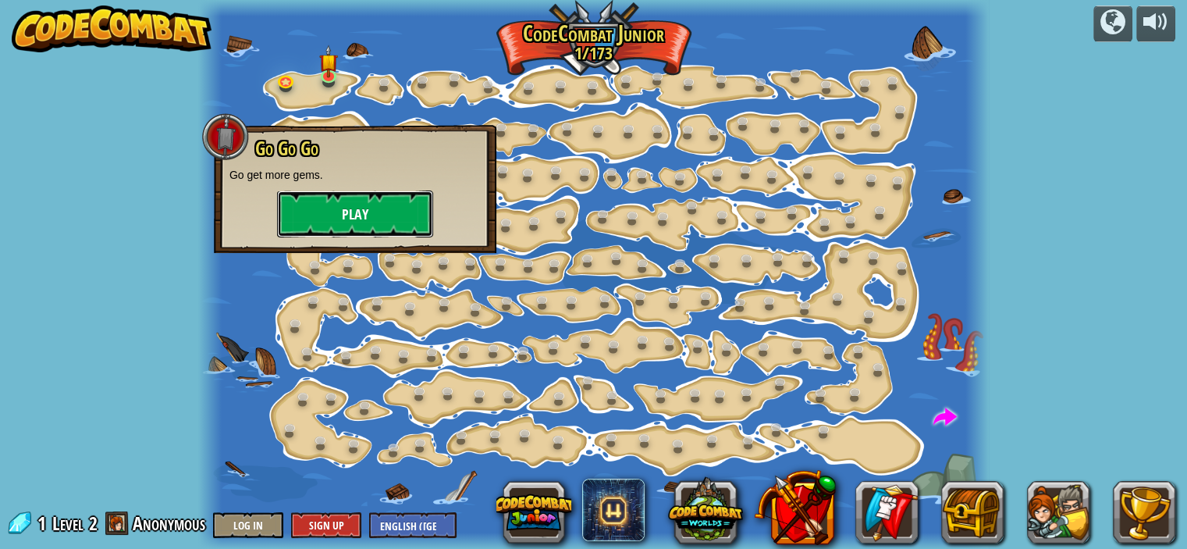
click at [322, 195] on button "Play" at bounding box center [355, 213] width 156 height 47
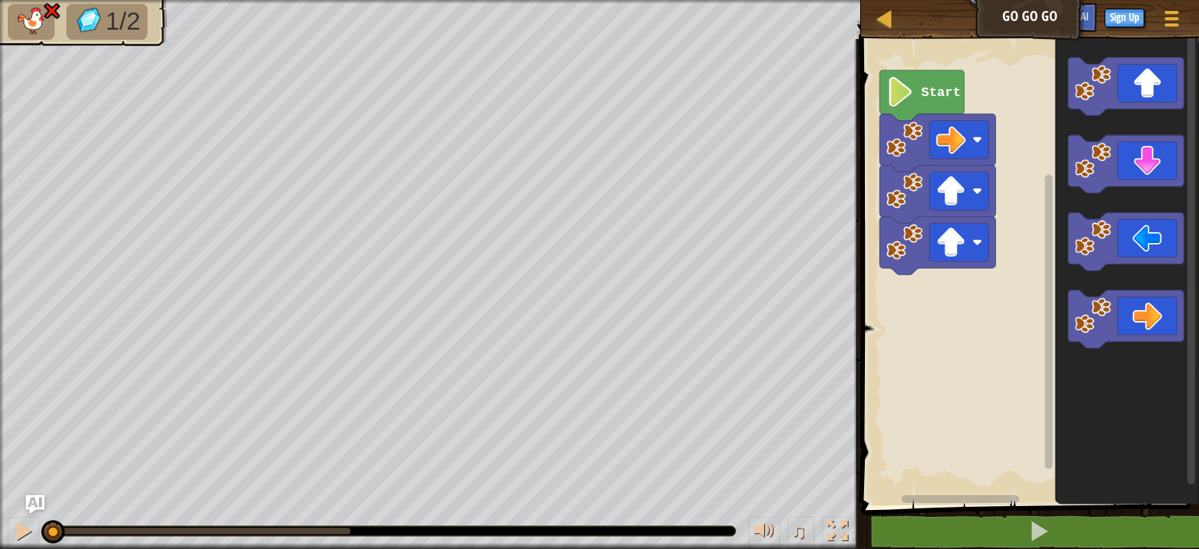
click at [898, 99] on image "Blockly Workspace" at bounding box center [900, 92] width 28 height 30
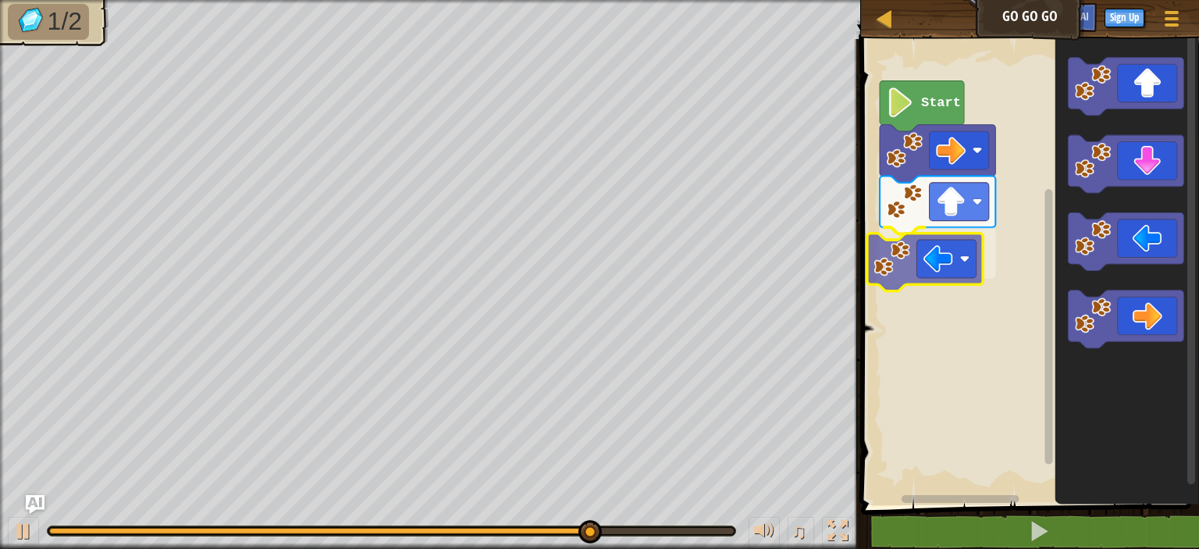
click at [949, 271] on div "Start" at bounding box center [1027, 268] width 343 height 474
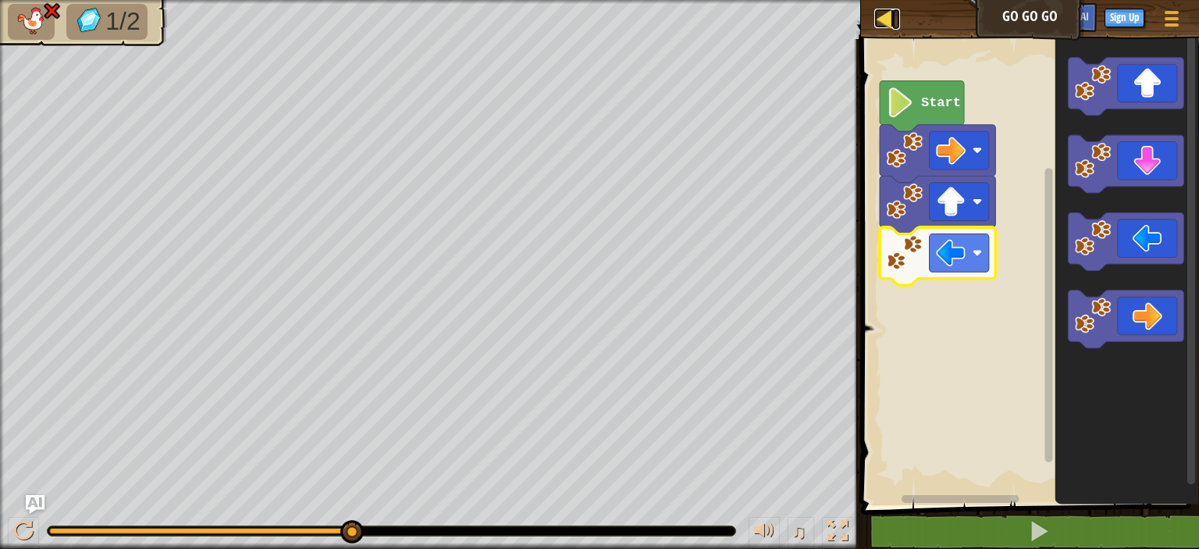
click at [877, 9] on div at bounding box center [884, 19] width 20 height 20
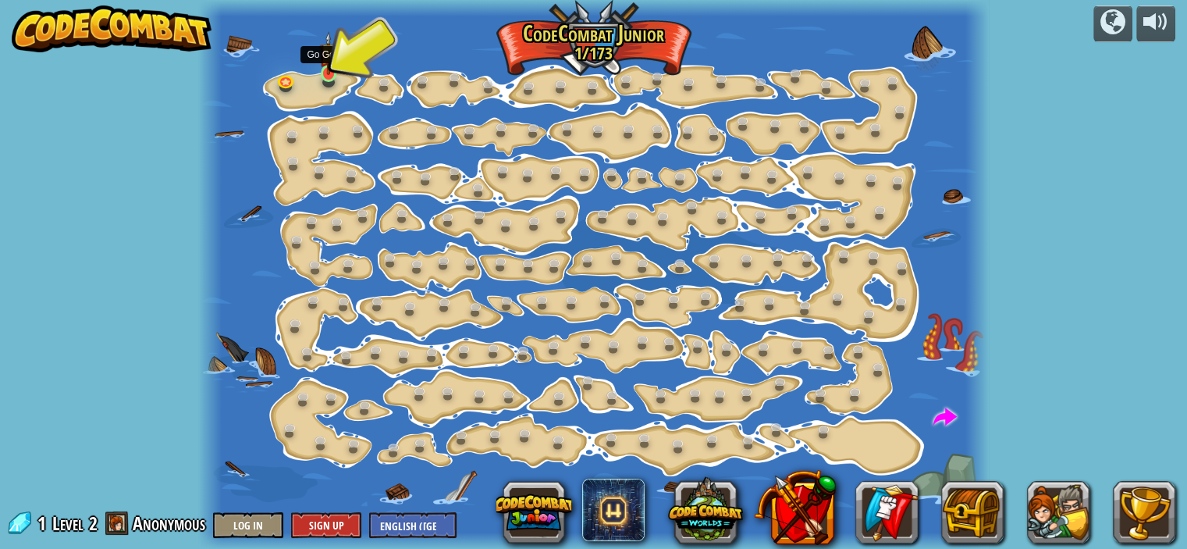
click at [333, 70] on img at bounding box center [328, 53] width 19 height 44
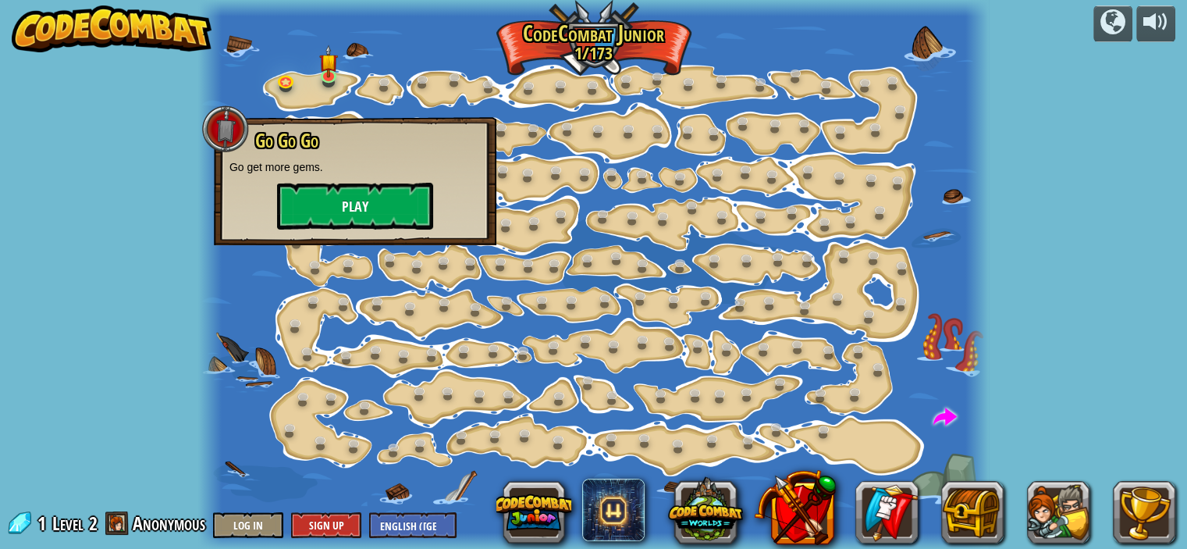
drag, startPoint x: 340, startPoint y: 174, endPoint x: 340, endPoint y: 198, distance: 24.2
click at [340, 198] on div "Go Go Go Go get more gems. Play" at bounding box center [355, 179] width 251 height 99
click at [340, 198] on button "Play" at bounding box center [355, 206] width 156 height 47
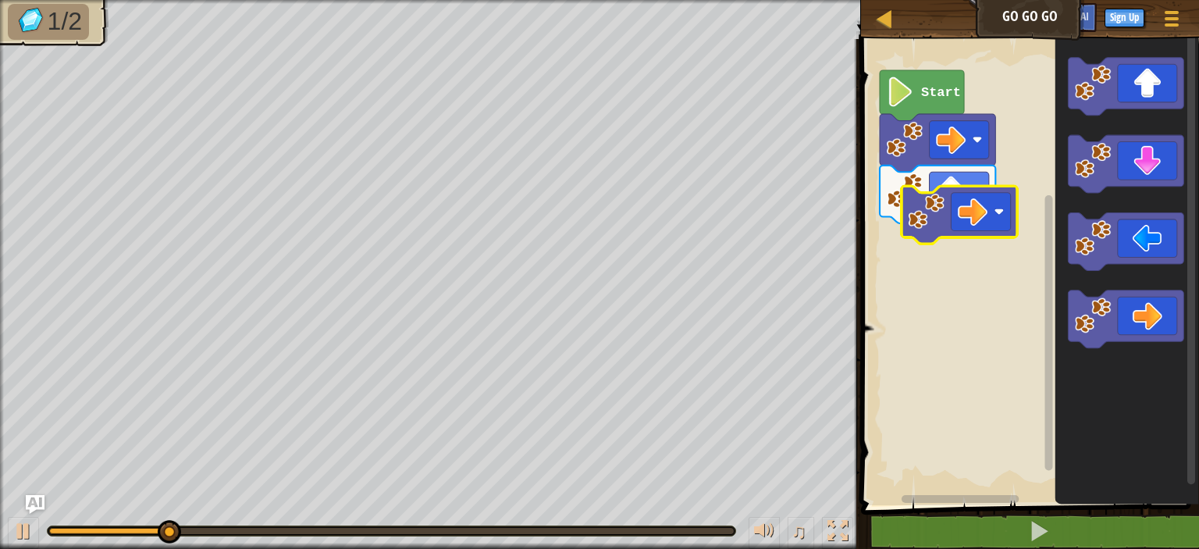
click at [973, 226] on div "Start" at bounding box center [1027, 268] width 343 height 474
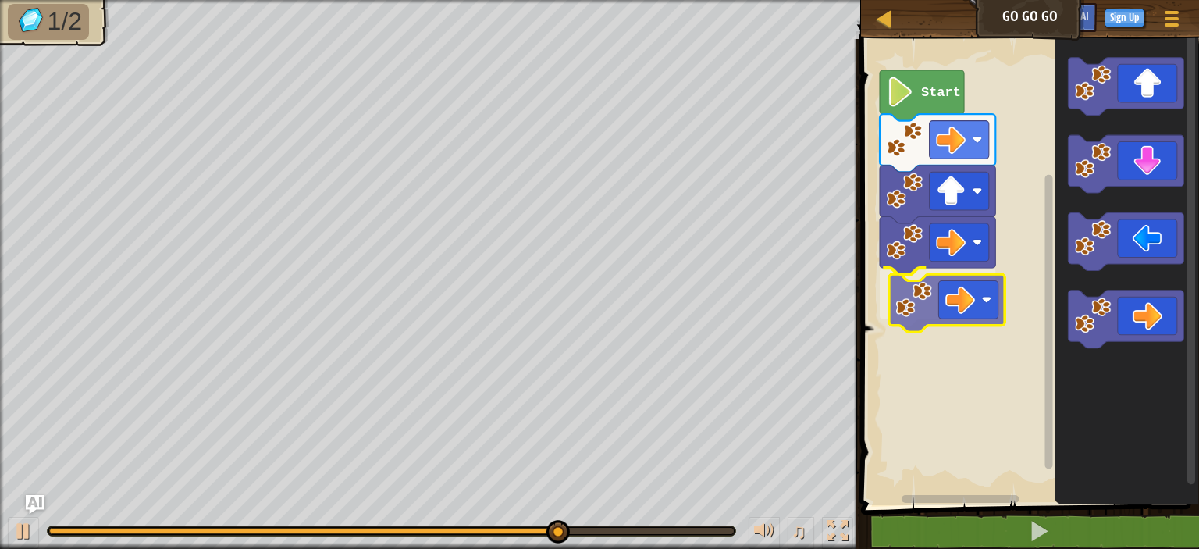
click at [915, 294] on div "Start" at bounding box center [1027, 268] width 343 height 474
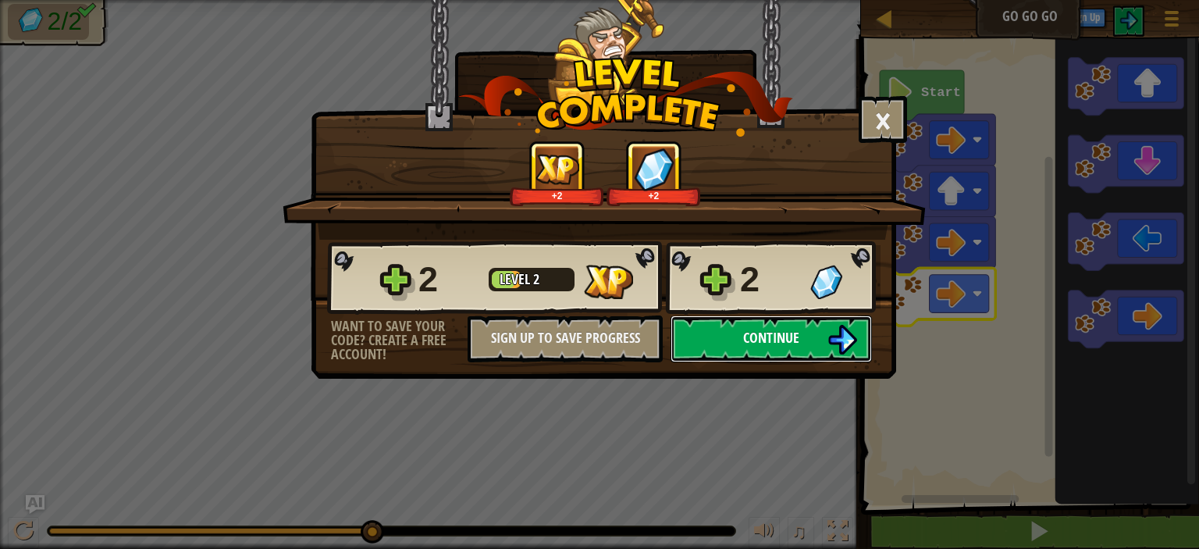
click at [838, 333] on img at bounding box center [842, 340] width 30 height 30
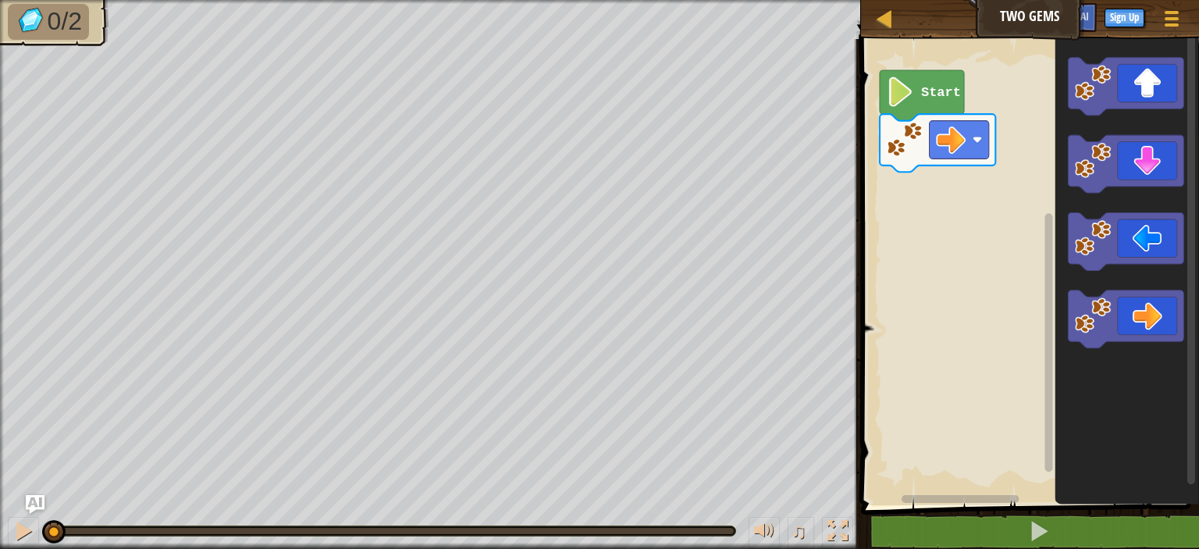
click at [1044, 321] on div "Start" at bounding box center [1027, 268] width 343 height 474
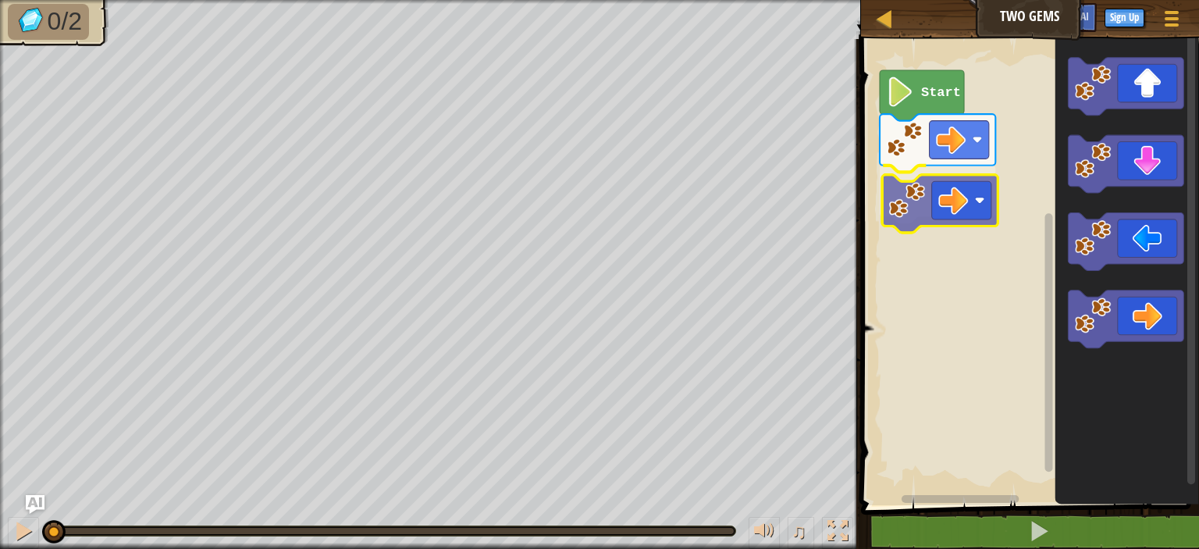
click at [912, 190] on div "Start" at bounding box center [1027, 268] width 343 height 474
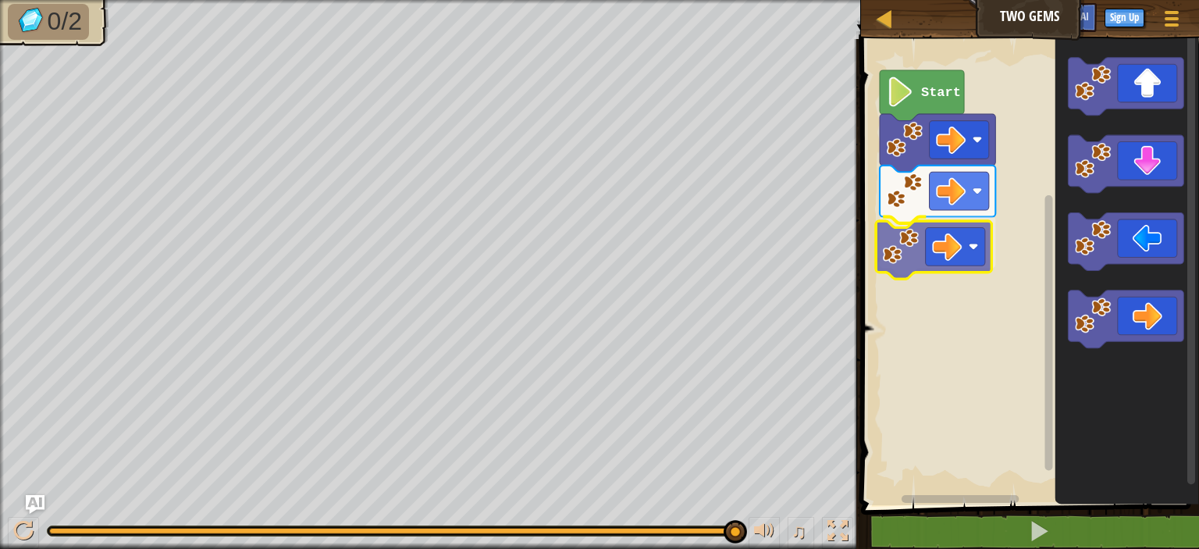
click at [934, 231] on div "Start" at bounding box center [1027, 268] width 343 height 474
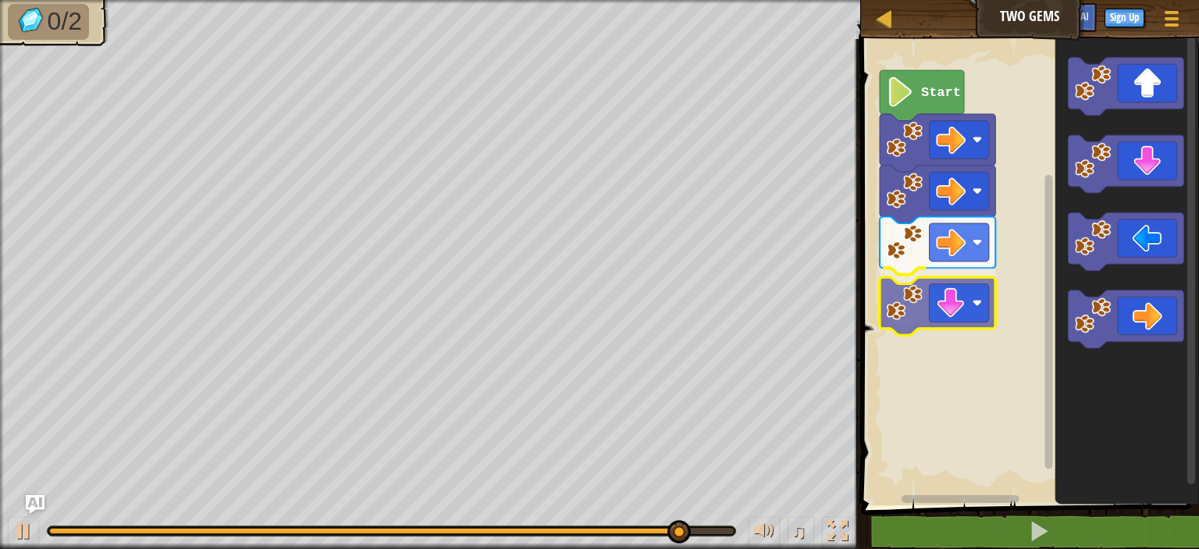
click at [918, 319] on div "Start" at bounding box center [1027, 268] width 343 height 474
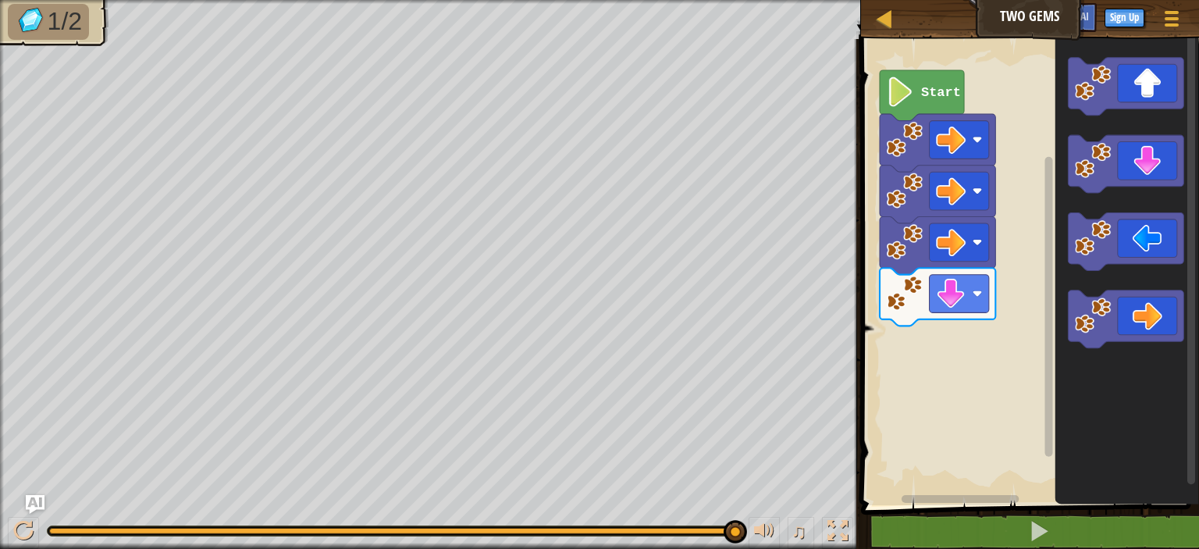
click at [901, 305] on div "Start" at bounding box center [1027, 268] width 343 height 474
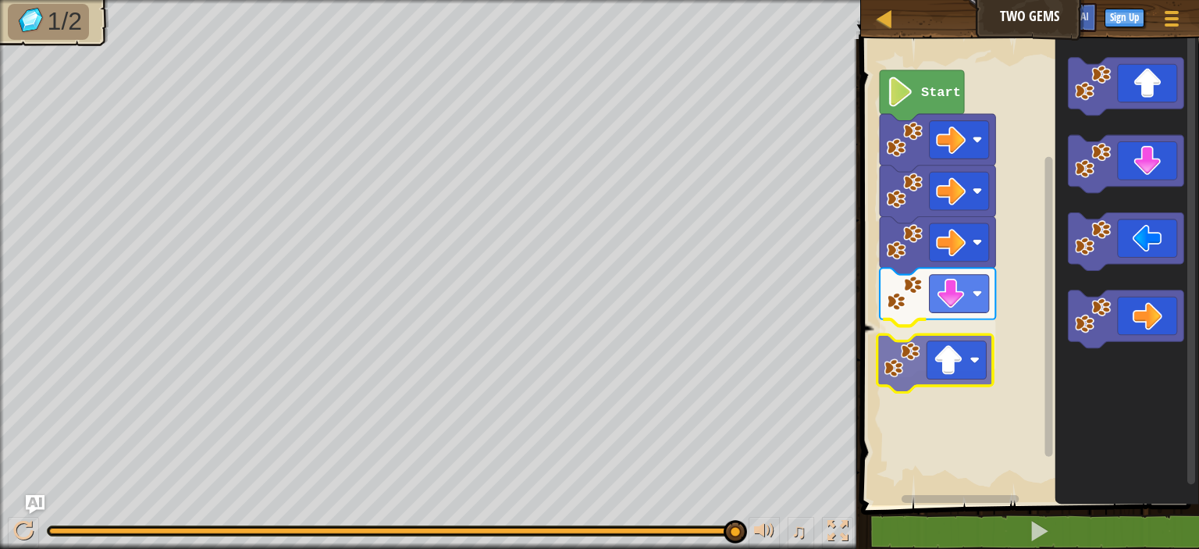
click at [912, 336] on div "Start" at bounding box center [1027, 268] width 343 height 474
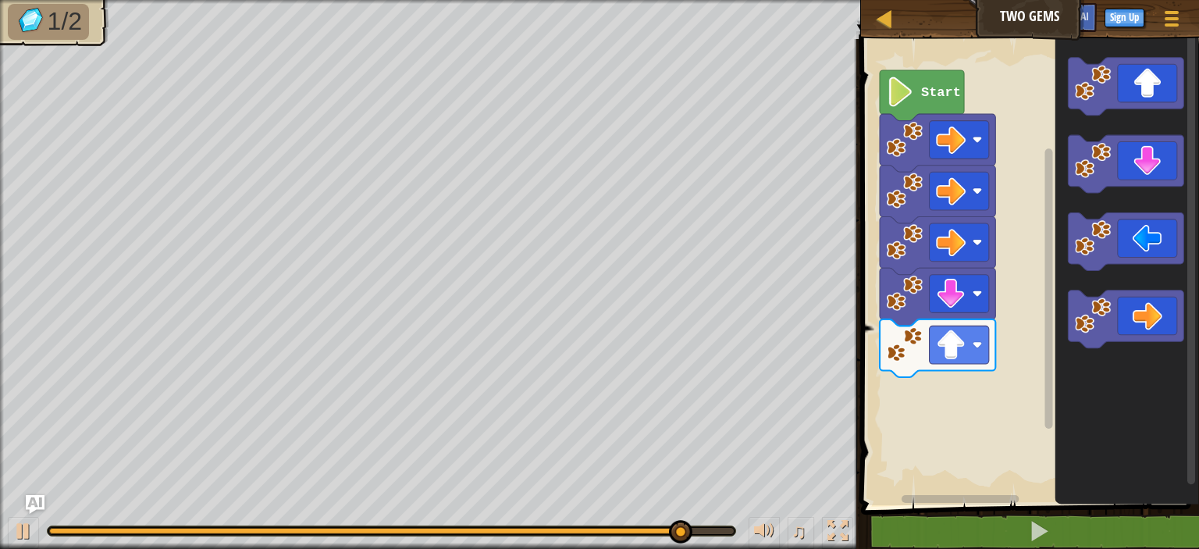
click at [961, 279] on div "Start" at bounding box center [1027, 268] width 343 height 474
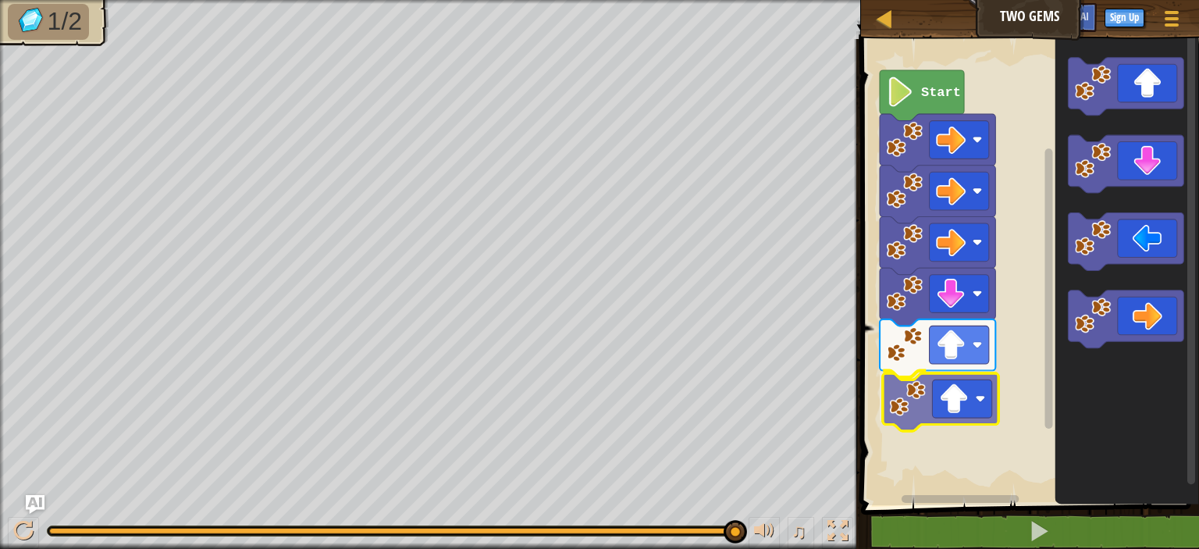
click at [933, 414] on div "Start" at bounding box center [1027, 268] width 343 height 474
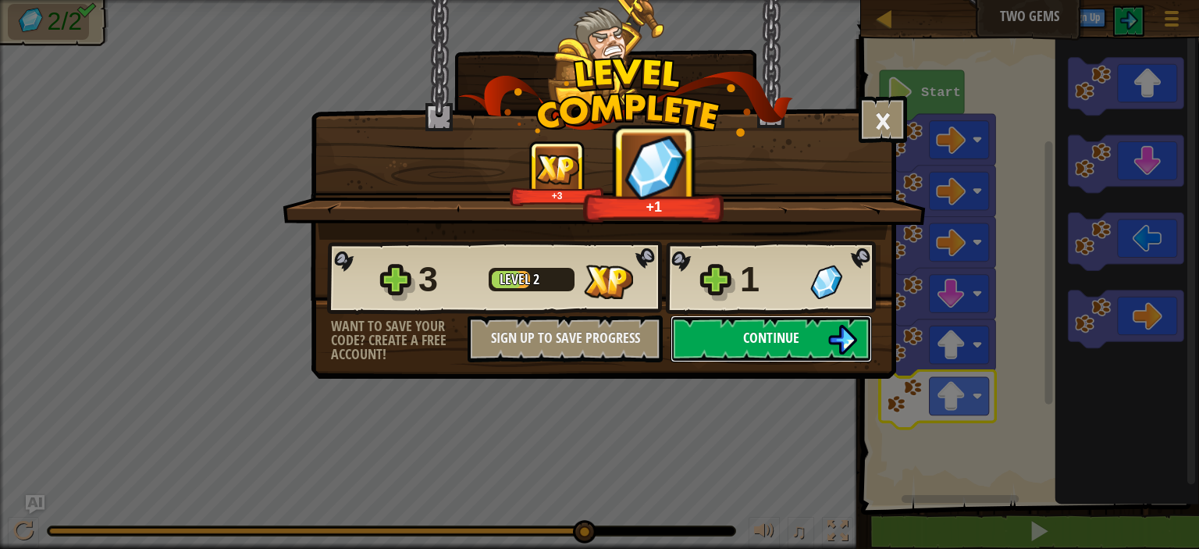
click at [849, 331] on img at bounding box center [842, 340] width 30 height 30
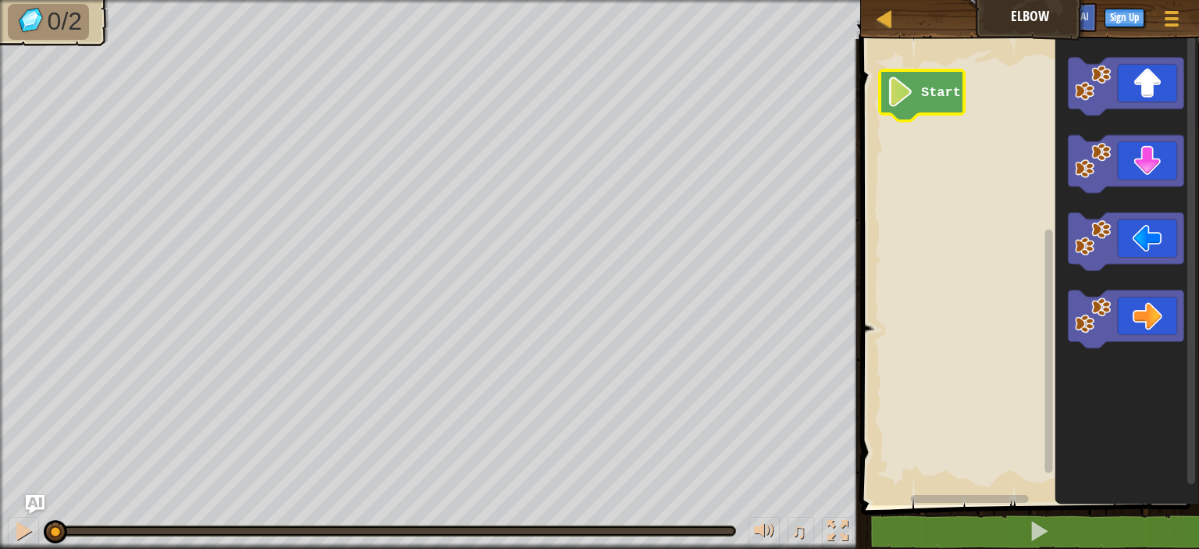
click at [903, 107] on icon "Blockly Workspace" at bounding box center [922, 95] width 84 height 51
click at [964, 219] on rect "Blockly Workspace" at bounding box center [1027, 268] width 343 height 474
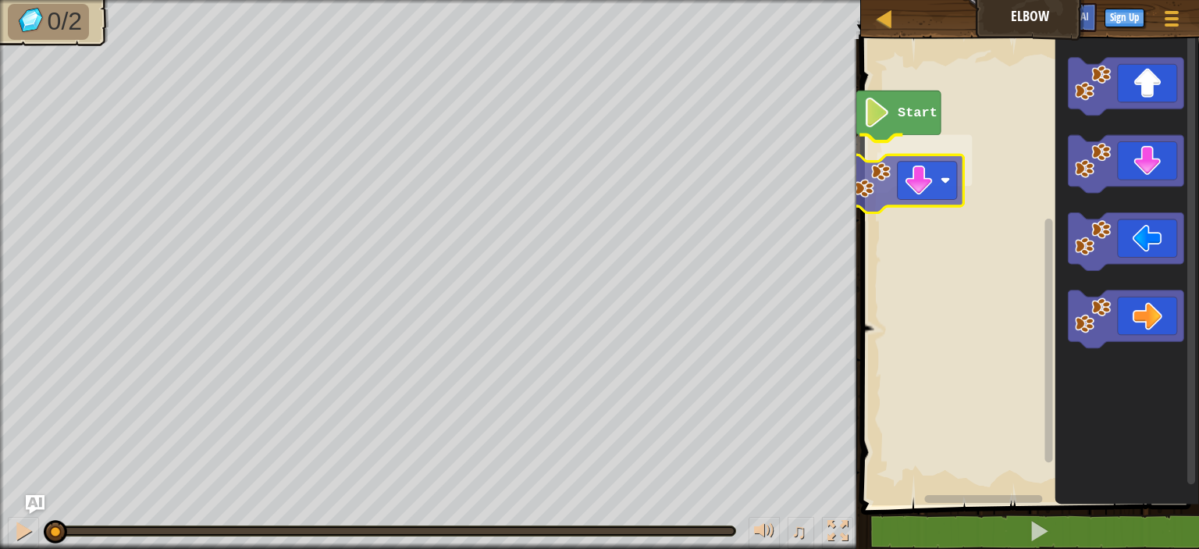
click at [893, 197] on div "Start" at bounding box center [1027, 268] width 343 height 474
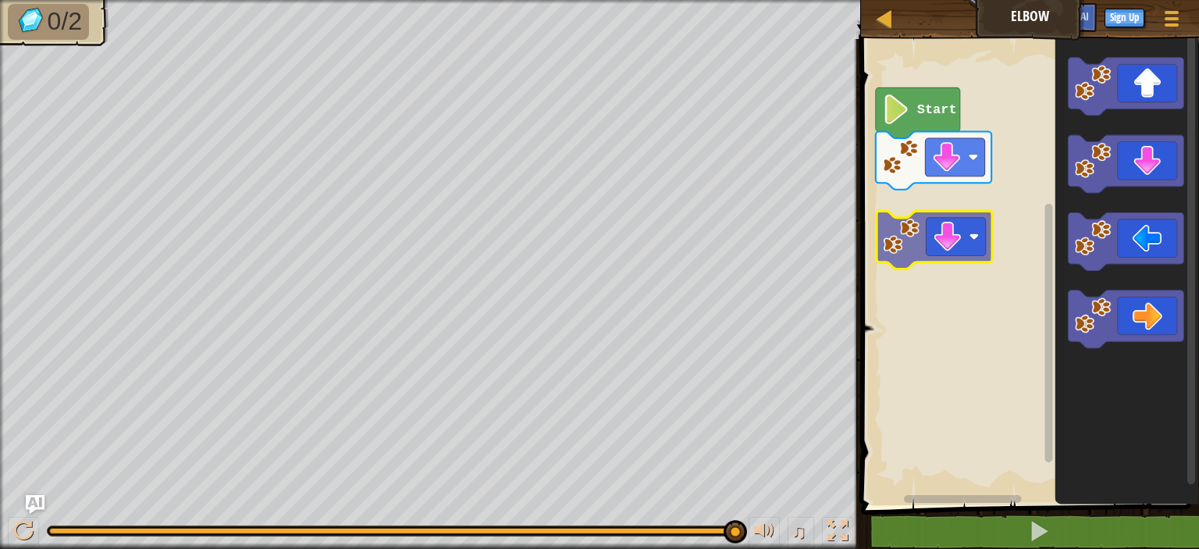
click at [934, 215] on div "Start" at bounding box center [1027, 268] width 343 height 474
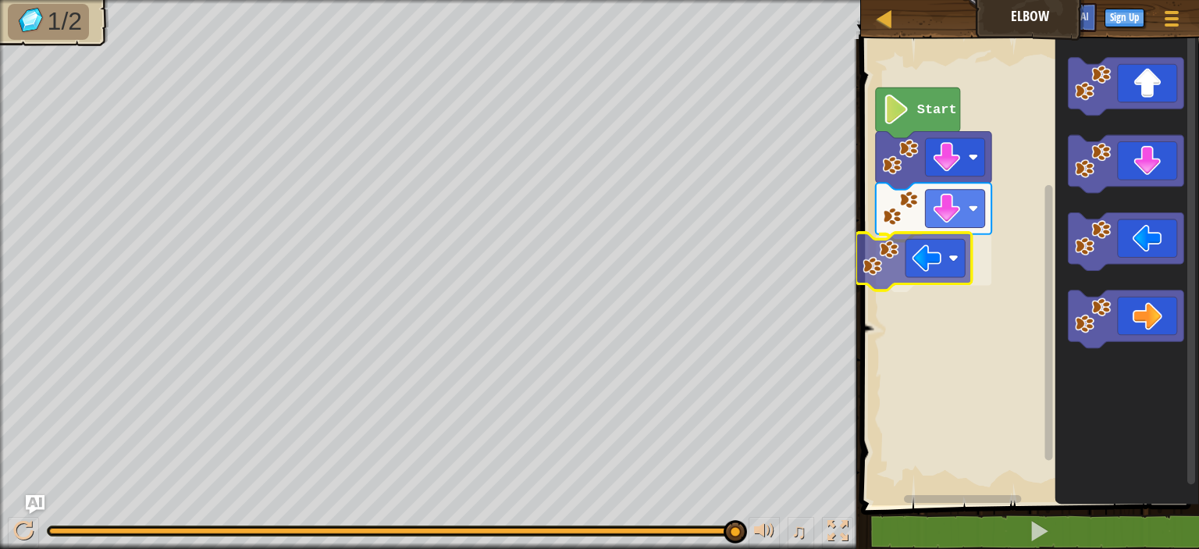
click at [870, 254] on div "Start" at bounding box center [1027, 268] width 343 height 474
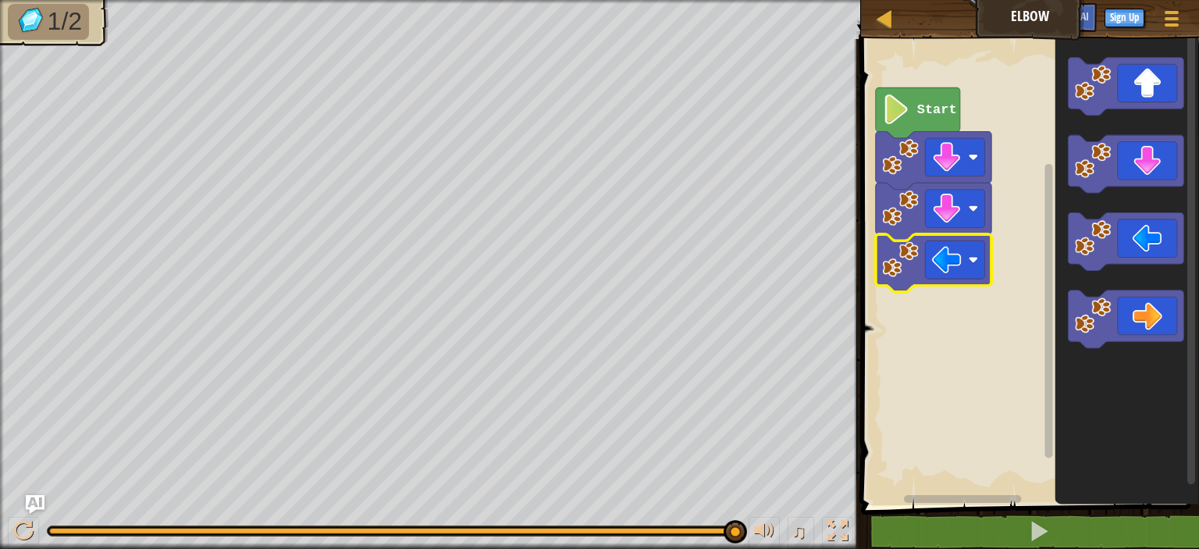
click at [871, 254] on rect "Blockly Workspace" at bounding box center [1027, 268] width 343 height 474
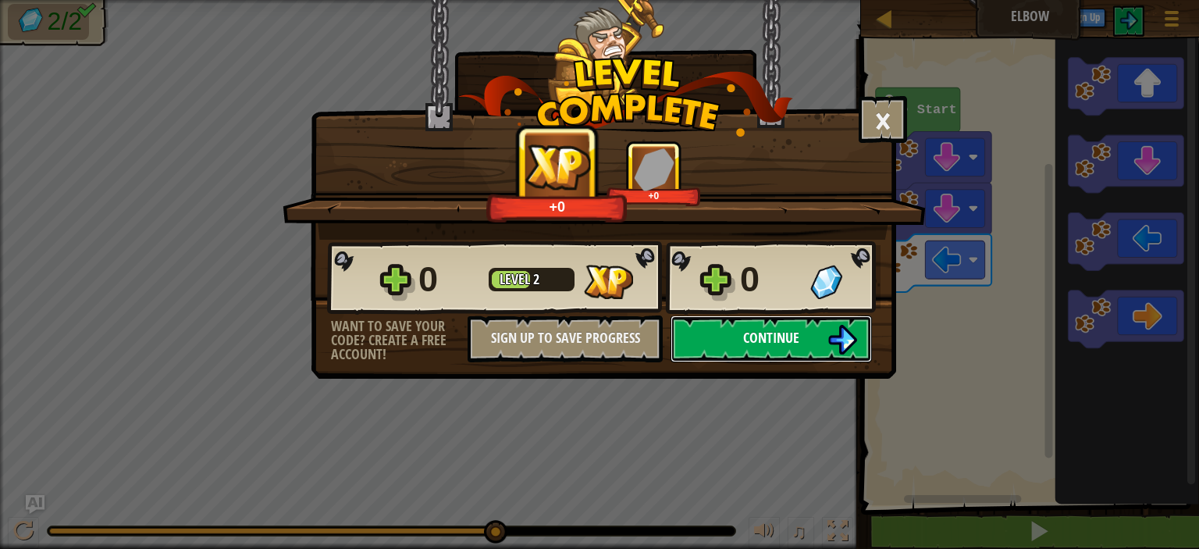
click at [769, 328] on span "Continue" at bounding box center [771, 338] width 56 height 20
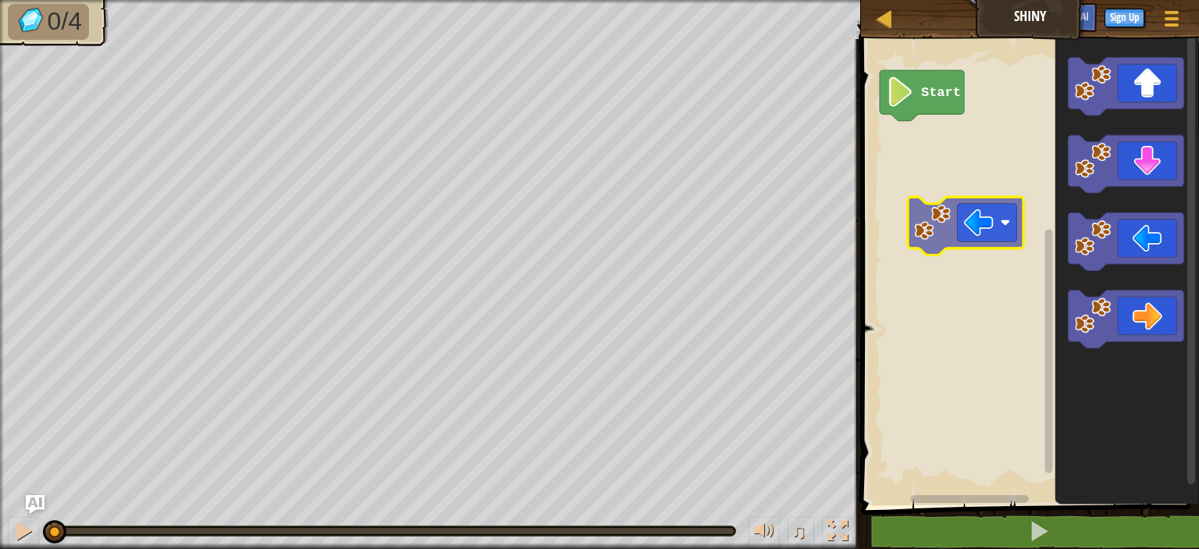
click at [867, 190] on div "Start" at bounding box center [1027, 268] width 343 height 474
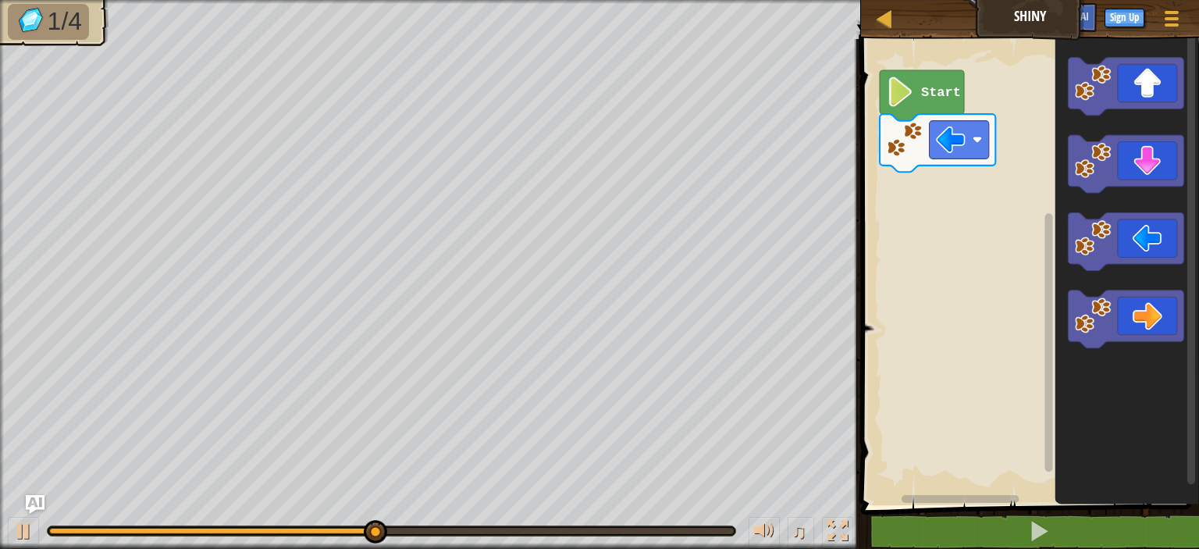
click at [1064, 243] on icon "Blockly Workspace" at bounding box center [1127, 268] width 144 height 474
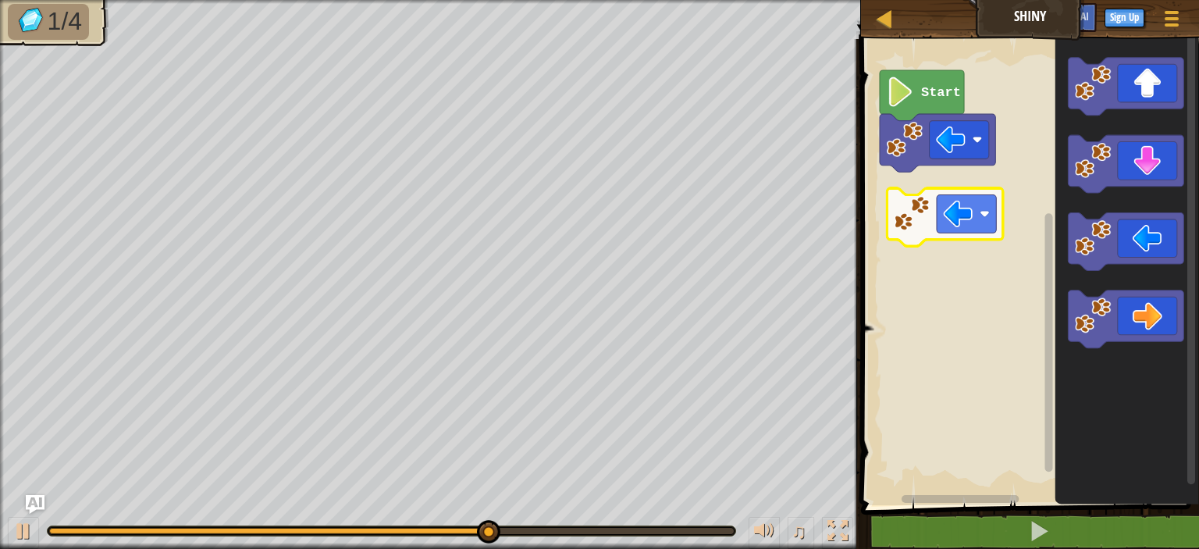
click at [906, 213] on div "Start" at bounding box center [1027, 268] width 343 height 474
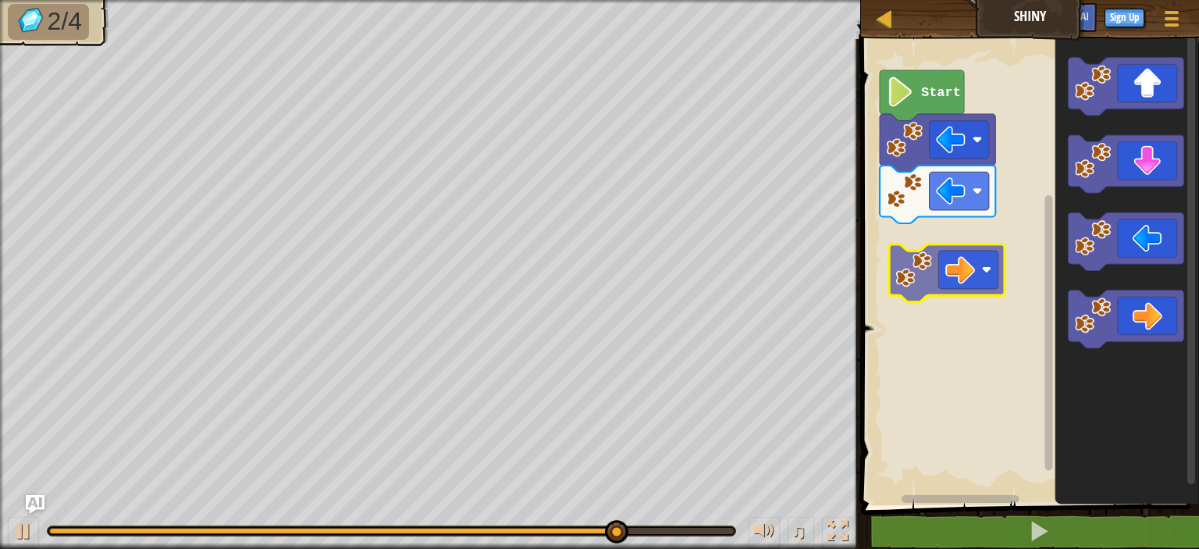
click at [902, 269] on div "Start" at bounding box center [1027, 268] width 343 height 474
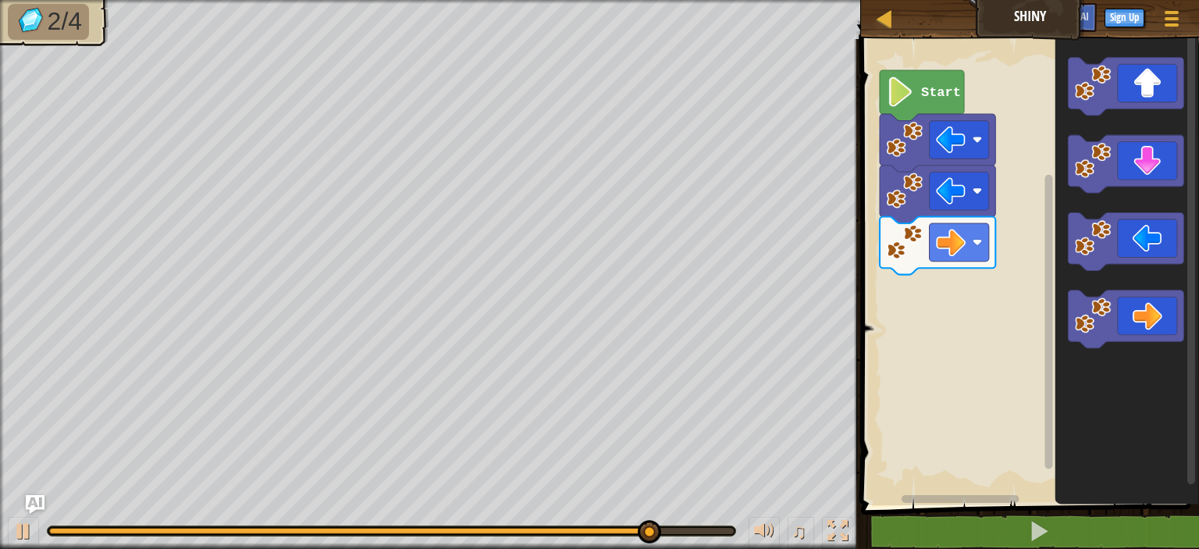
click at [1027, 280] on div "Start" at bounding box center [1027, 268] width 343 height 474
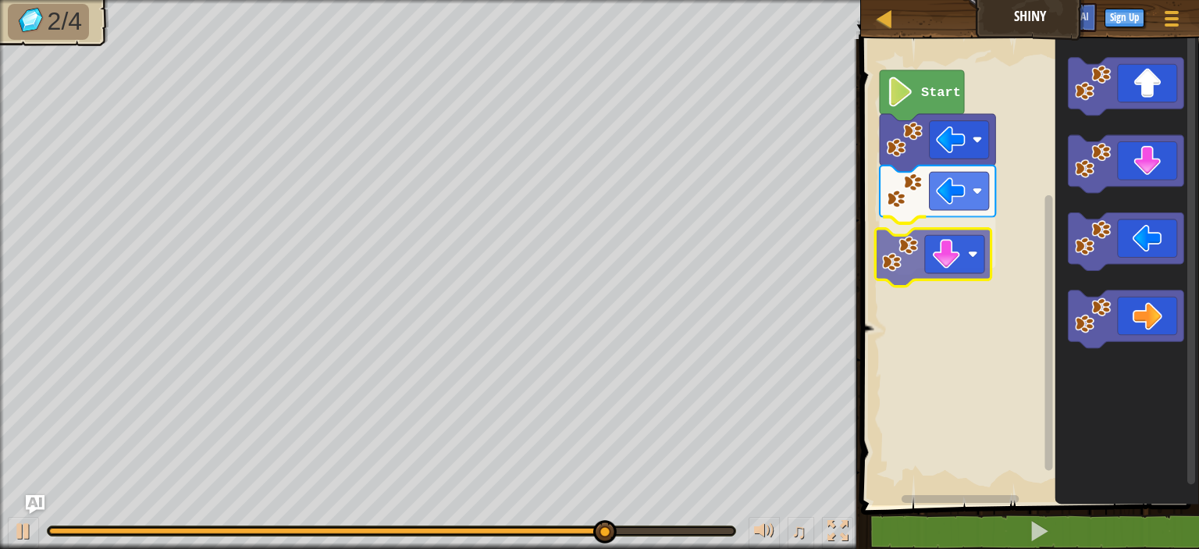
click at [891, 224] on div "Start" at bounding box center [1027, 268] width 343 height 474
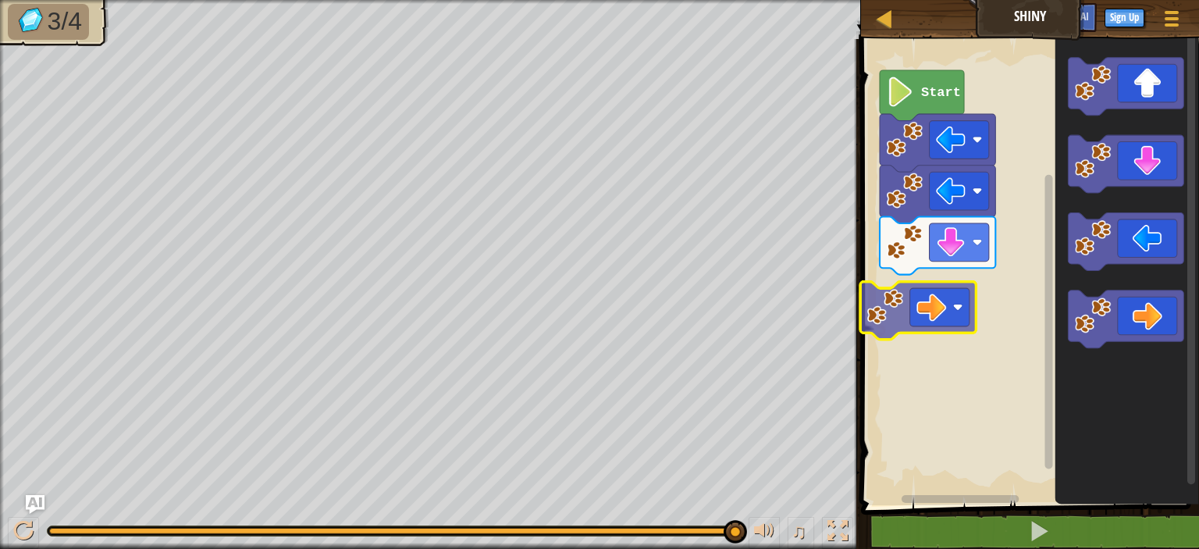
click at [889, 294] on div "Start" at bounding box center [1027, 268] width 343 height 474
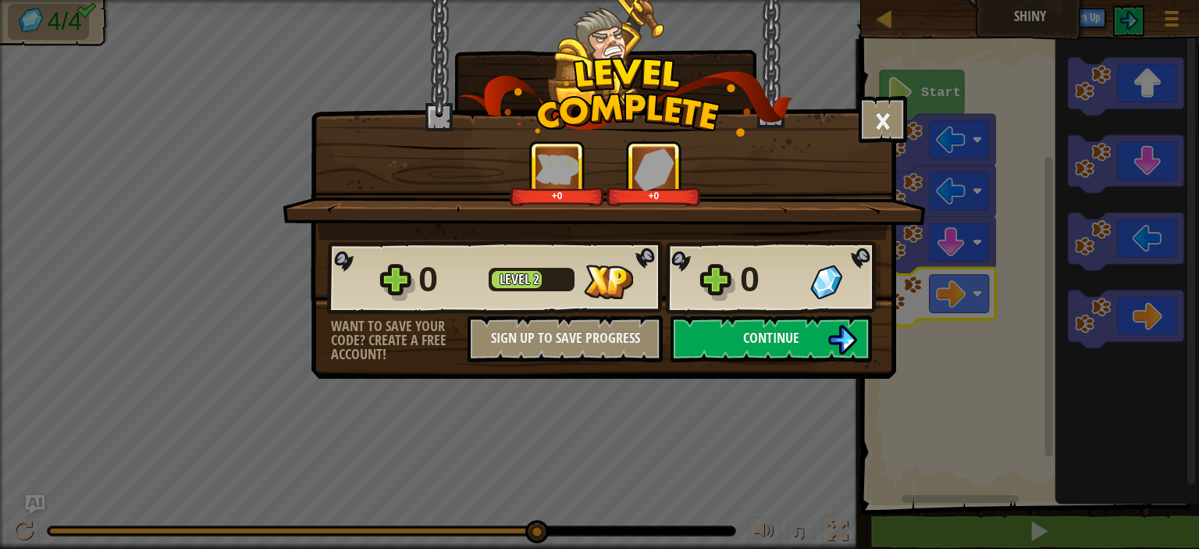
click at [790, 311] on div "0 Level 2 0" at bounding box center [603, 277] width 553 height 75
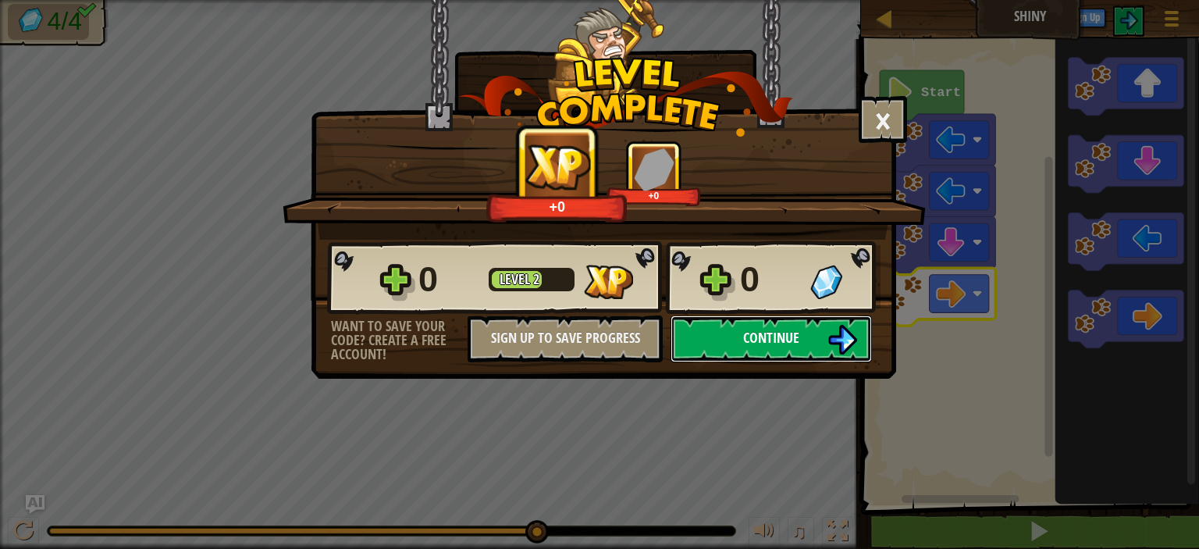
click at [790, 323] on button "Continue" at bounding box center [771, 338] width 201 height 47
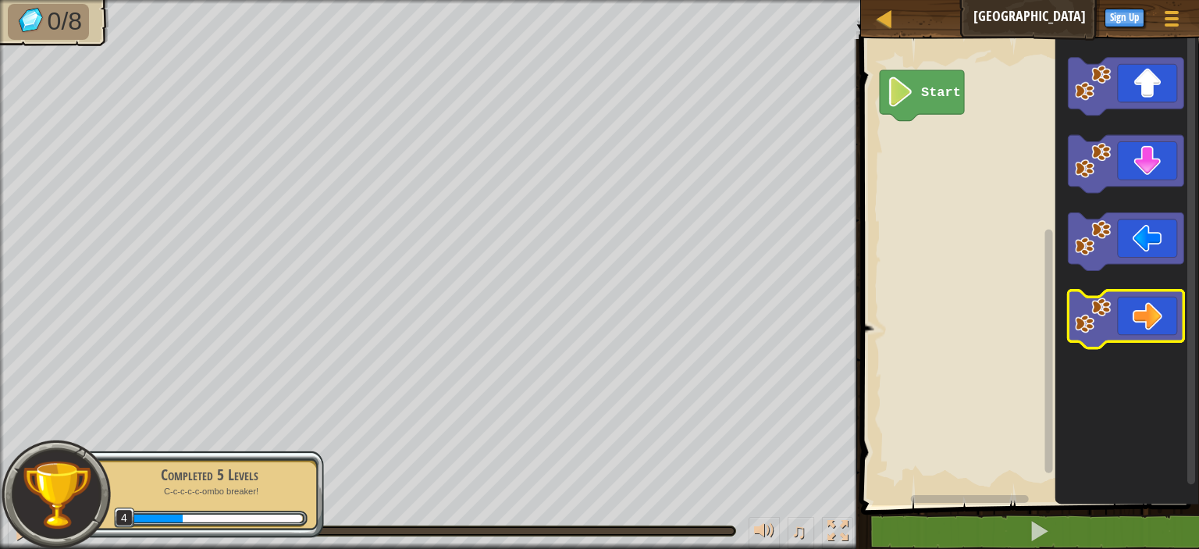
click at [1109, 307] on image "Blockly Workspace" at bounding box center [1093, 316] width 37 height 37
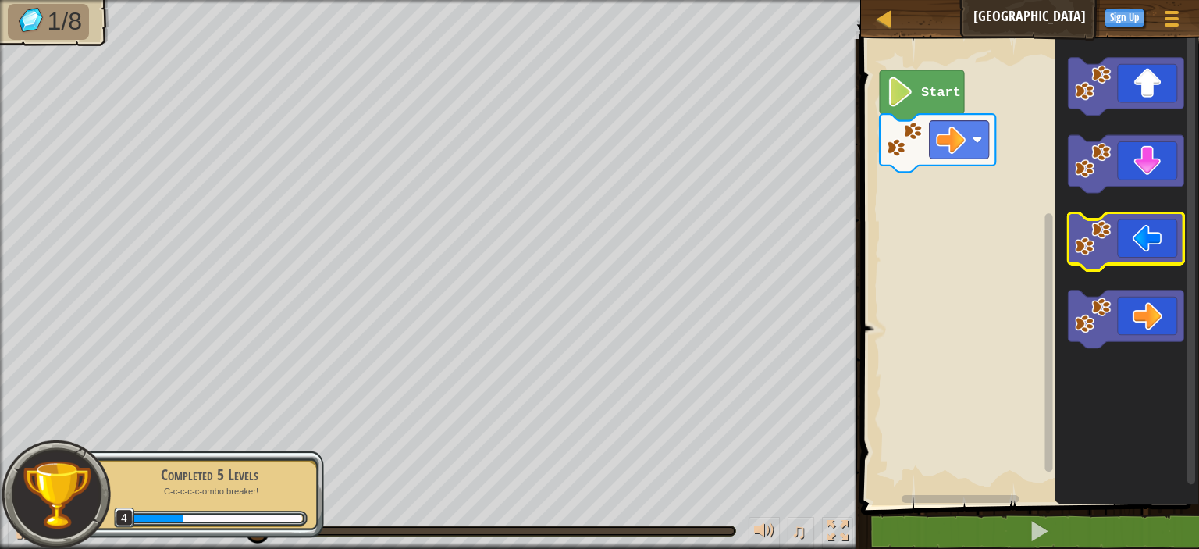
click at [1109, 233] on image "Blockly Workspace" at bounding box center [1093, 238] width 37 height 37
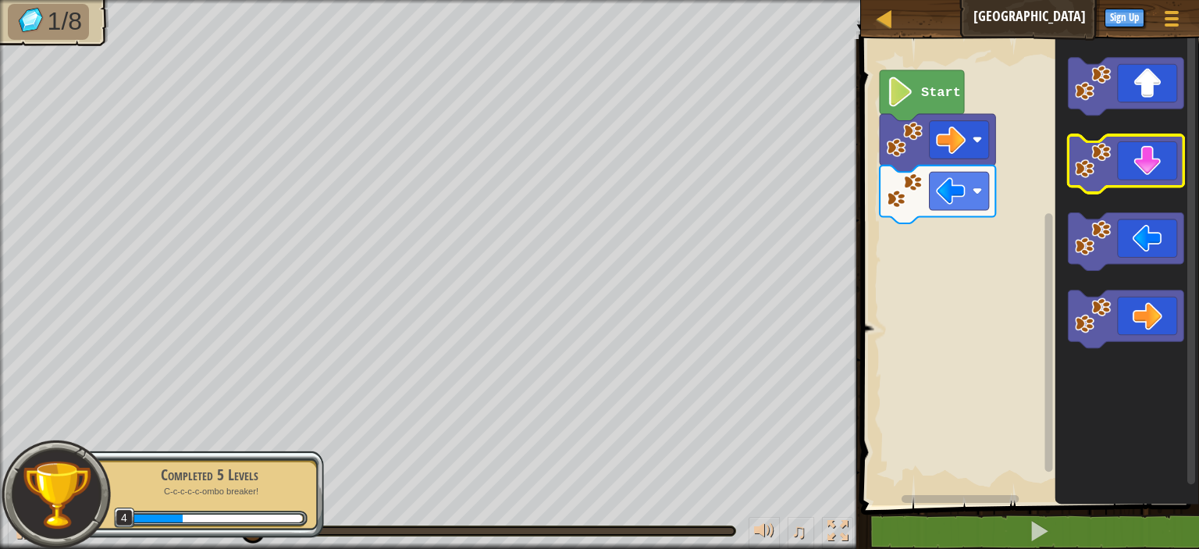
click at [1155, 168] on icon "Blockly Workspace" at bounding box center [1126, 164] width 116 height 58
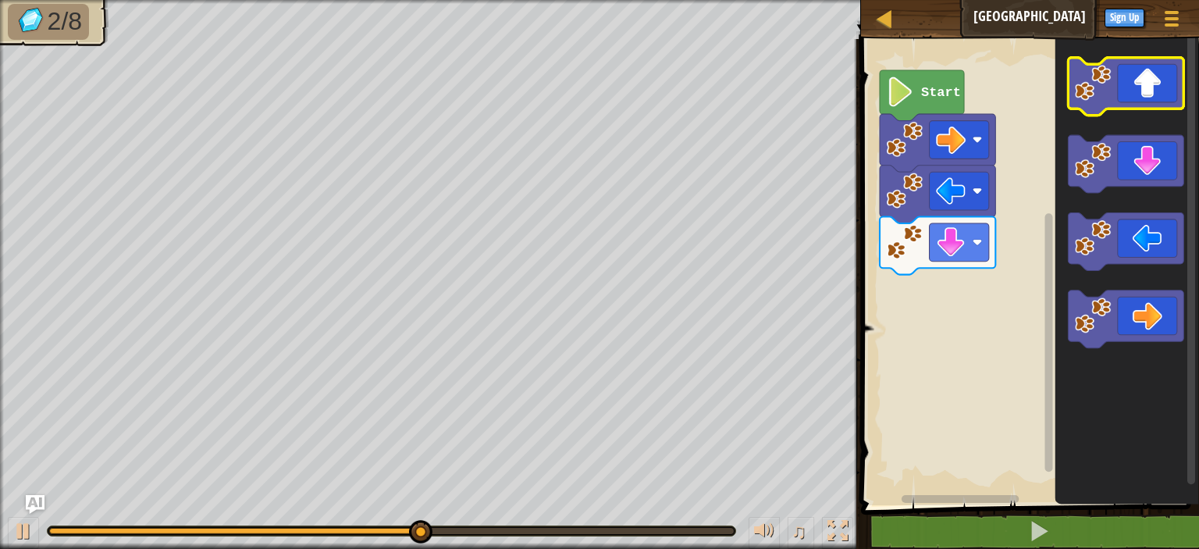
click at [1105, 71] on image "Blockly Workspace" at bounding box center [1093, 83] width 37 height 37
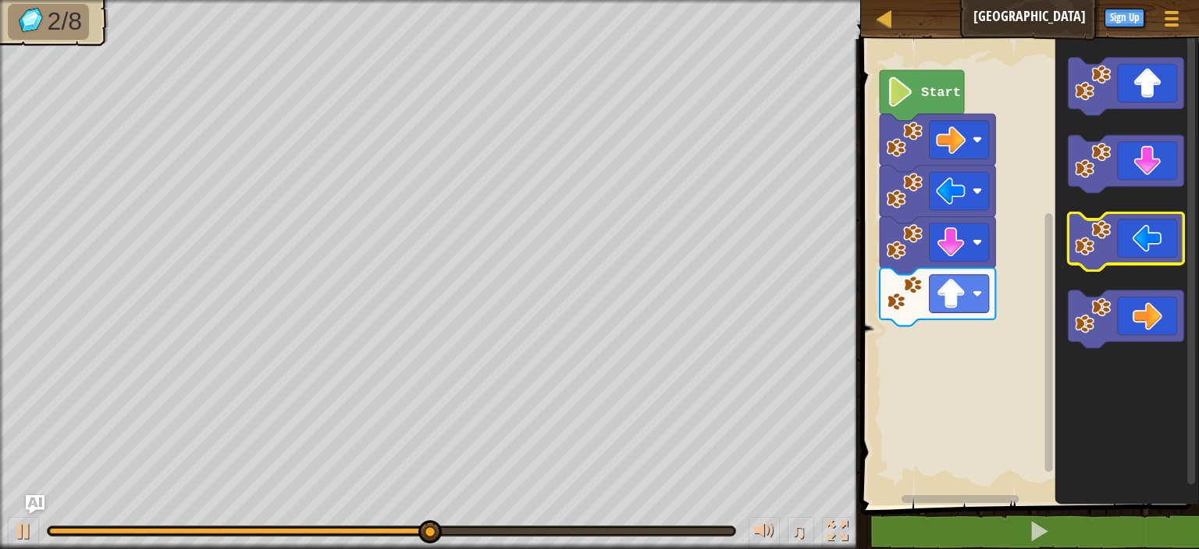
click at [1140, 237] on icon "Blockly Workspace" at bounding box center [1126, 242] width 116 height 58
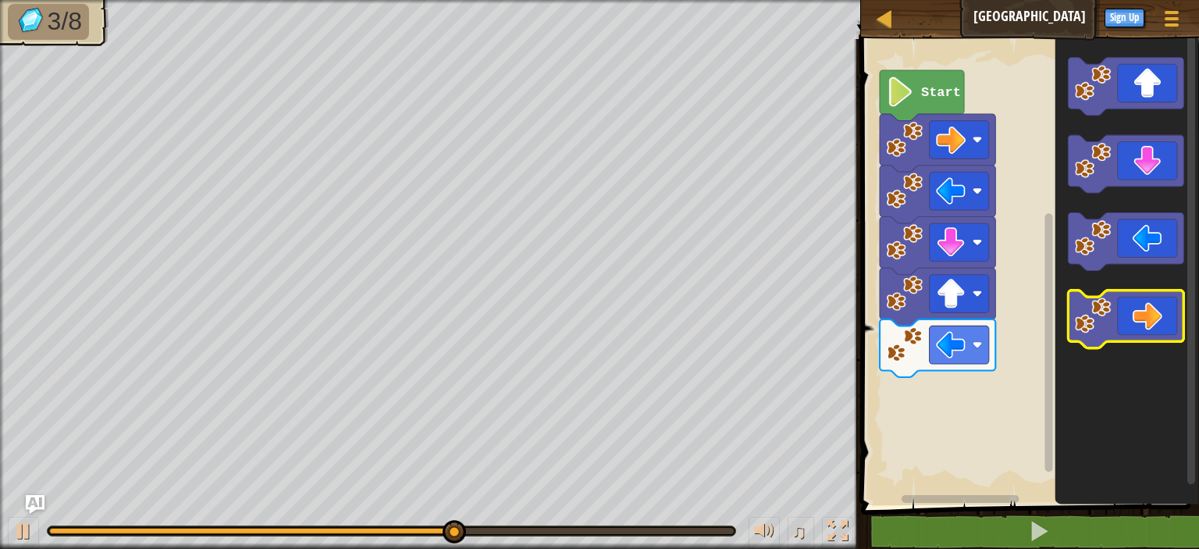
click at [1103, 305] on image "Blockly Workspace" at bounding box center [1093, 316] width 37 height 37
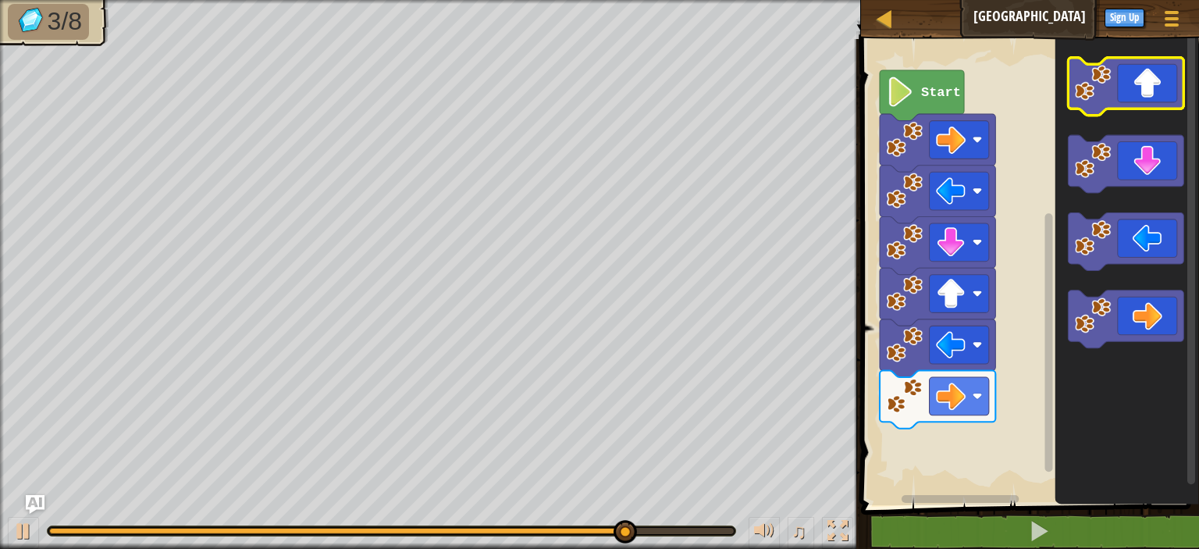
click at [1106, 92] on image "Blockly Workspace" at bounding box center [1093, 83] width 37 height 37
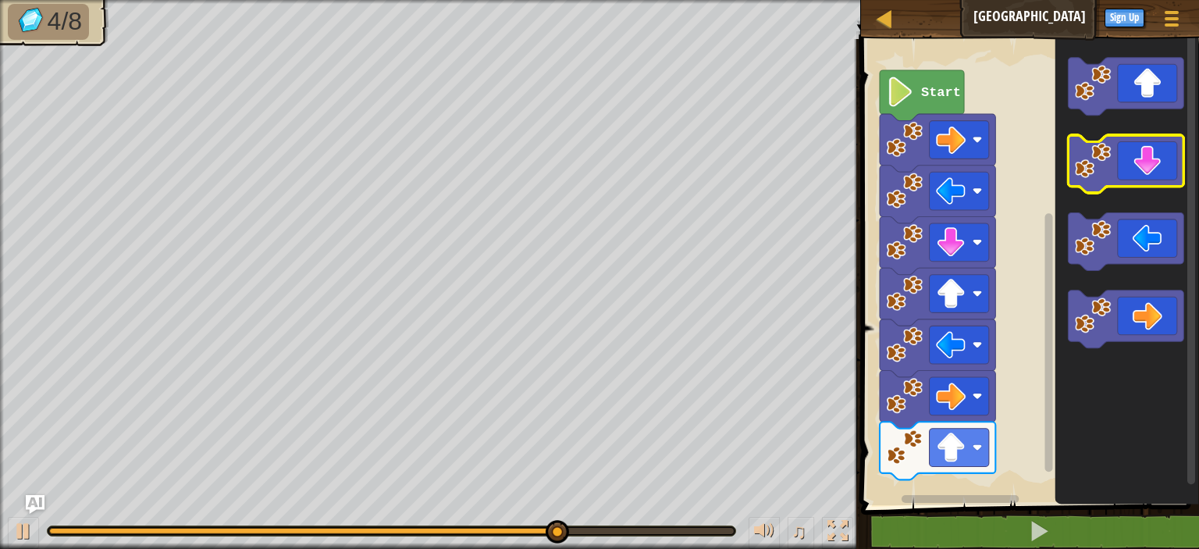
click at [1137, 177] on icon "Blockly Workspace" at bounding box center [1126, 164] width 116 height 58
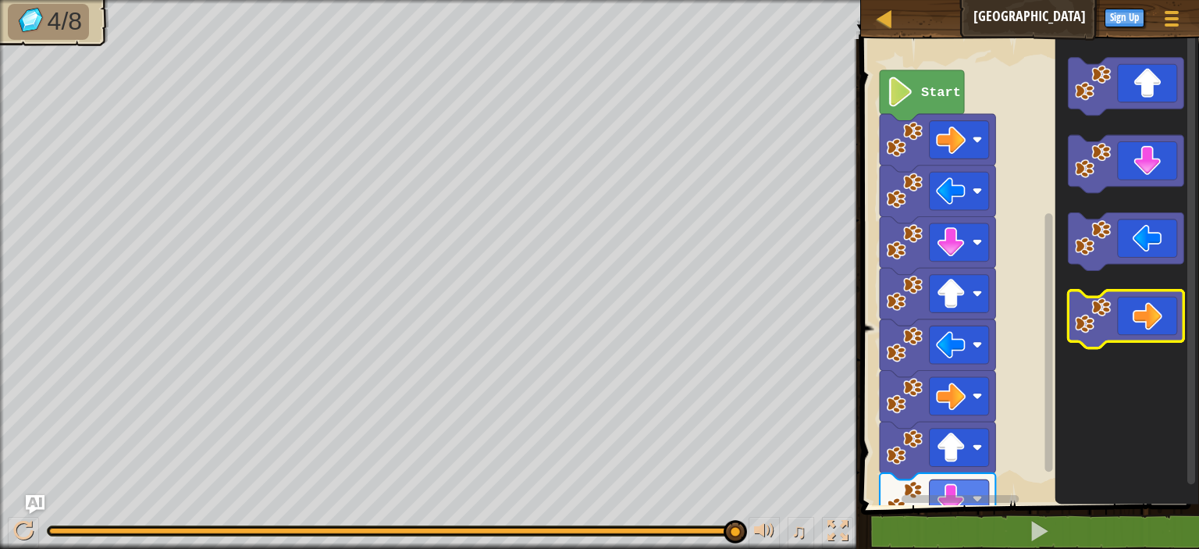
click at [1106, 315] on image "Blockly Workspace" at bounding box center [1093, 316] width 37 height 37
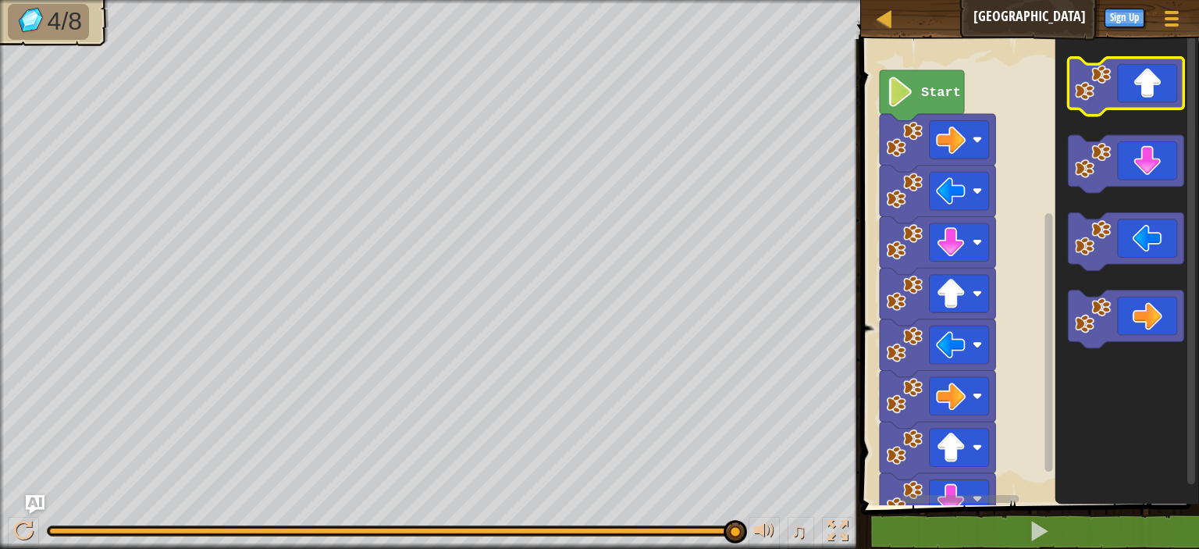
click at [1105, 110] on icon "Blockly Workspace" at bounding box center [1126, 87] width 116 height 58
click at [1087, 90] on image "Blockly Workspace" at bounding box center [1093, 83] width 37 height 37
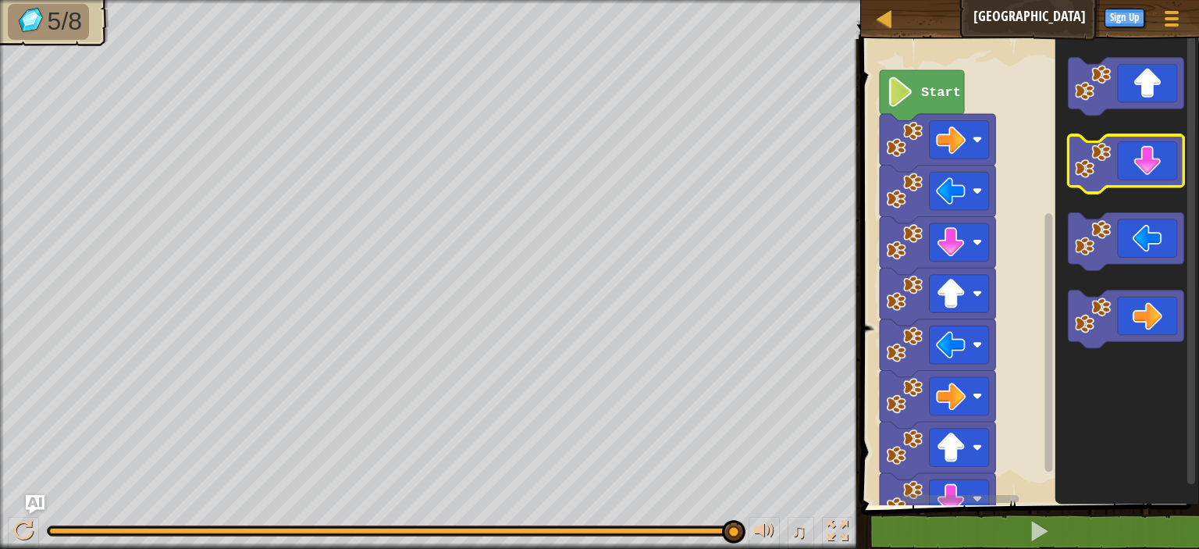
click at [1092, 173] on image "Blockly Workspace" at bounding box center [1093, 160] width 37 height 37
click at [1093, 169] on image "Blockly Workspace" at bounding box center [1093, 160] width 37 height 37
click at [1088, 176] on image "Blockly Workspace" at bounding box center [1093, 160] width 37 height 37
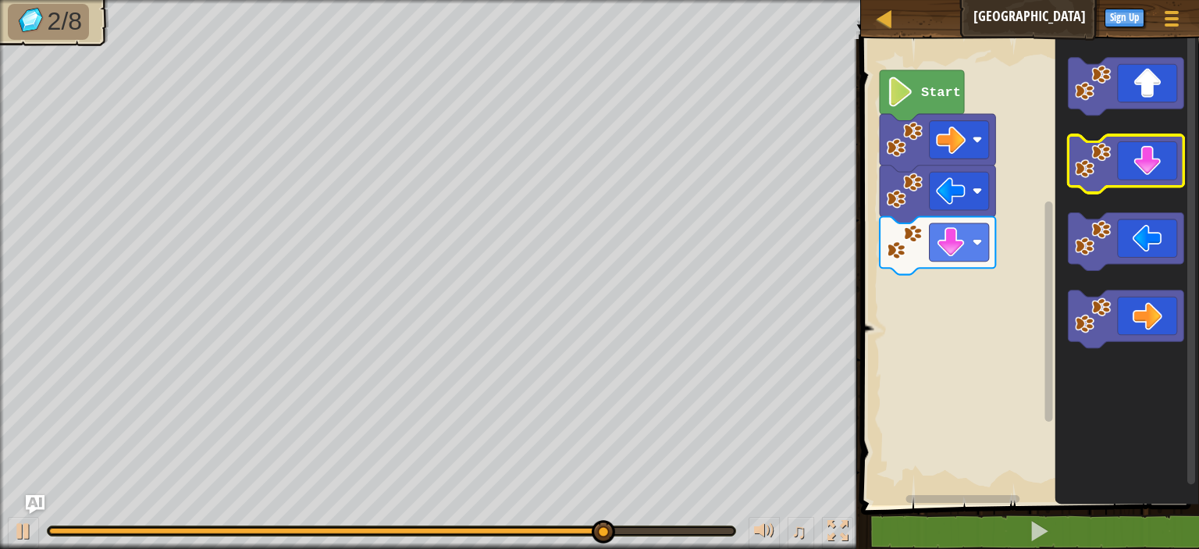
click at [1119, 168] on icon "Blockly Workspace" at bounding box center [1126, 164] width 116 height 58
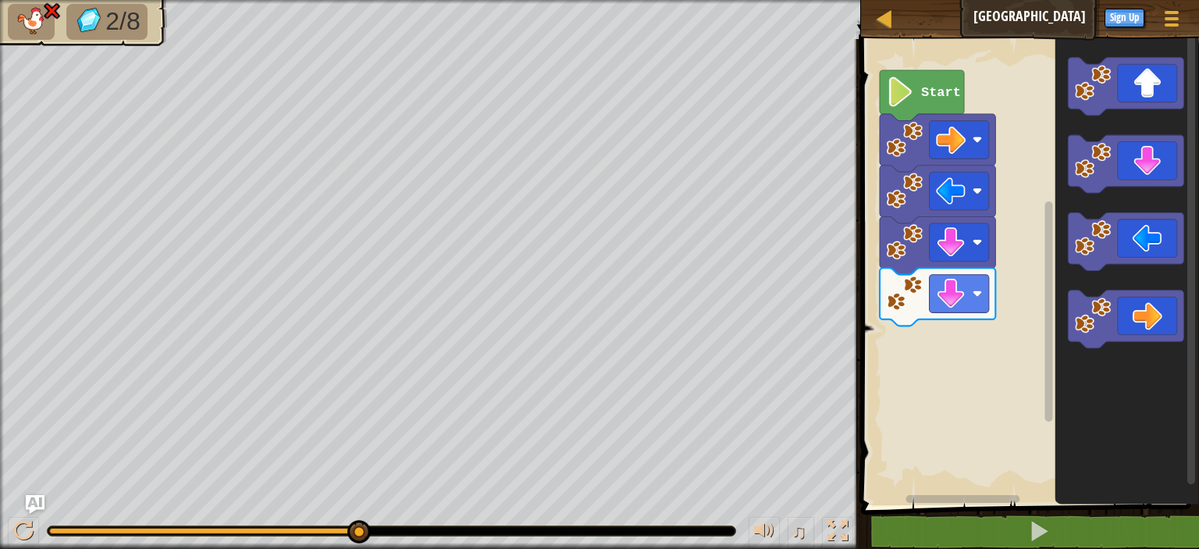
drag, startPoint x: 50, startPoint y: 4, endPoint x: 45, endPoint y: 20, distance: 17.0
click at [45, 20] on li at bounding box center [31, 22] width 47 height 36
click at [47, 9] on div "2/8" at bounding box center [430, 274] width 861 height 549
click at [37, 8] on li at bounding box center [31, 22] width 47 height 36
click at [37, 8] on img at bounding box center [31, 20] width 33 height 27
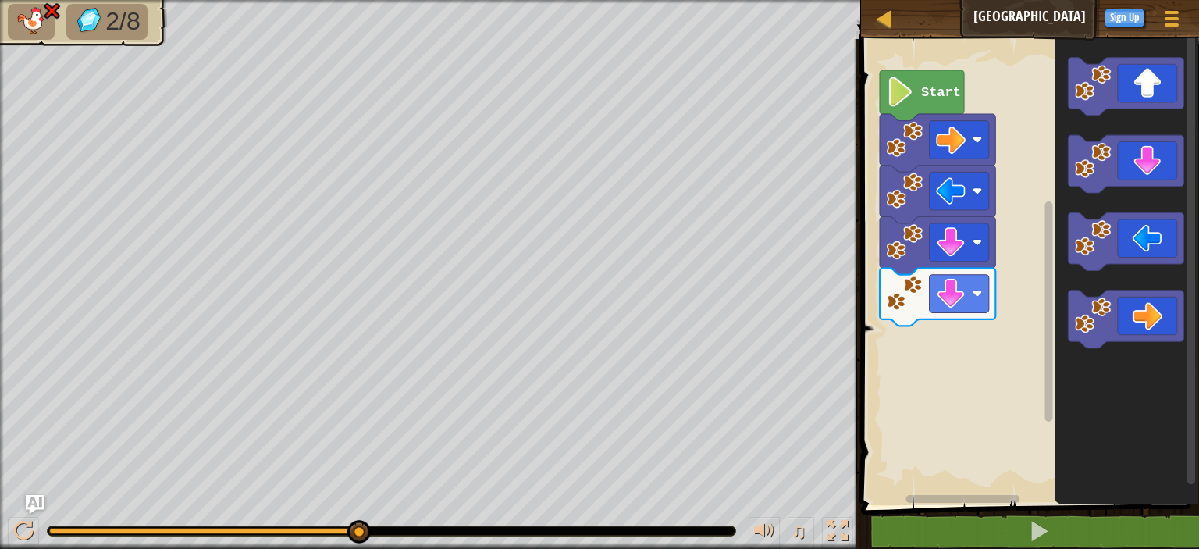
click at [37, 9] on img at bounding box center [31, 20] width 33 height 27
